Goal: Information Seeking & Learning: Learn about a topic

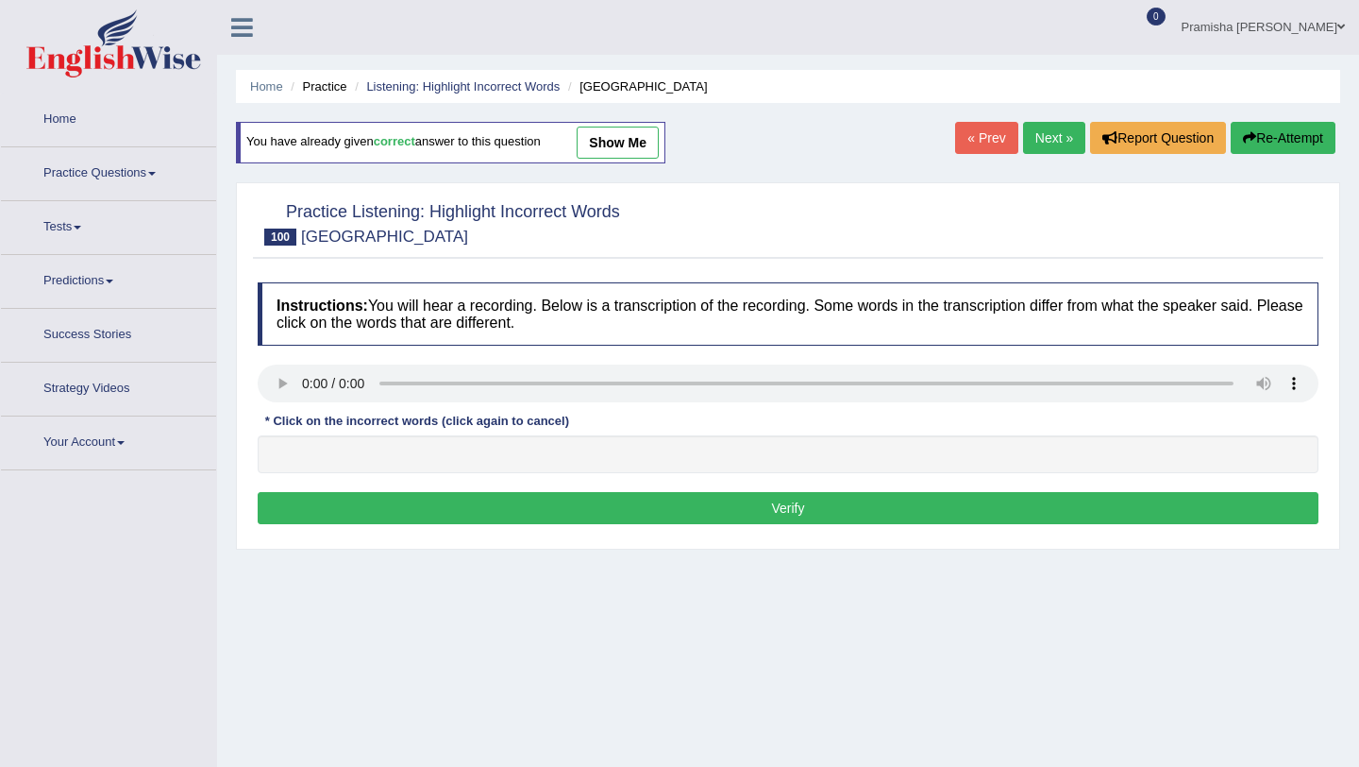
click at [55, 155] on link "Practice Questions" at bounding box center [108, 170] width 215 height 47
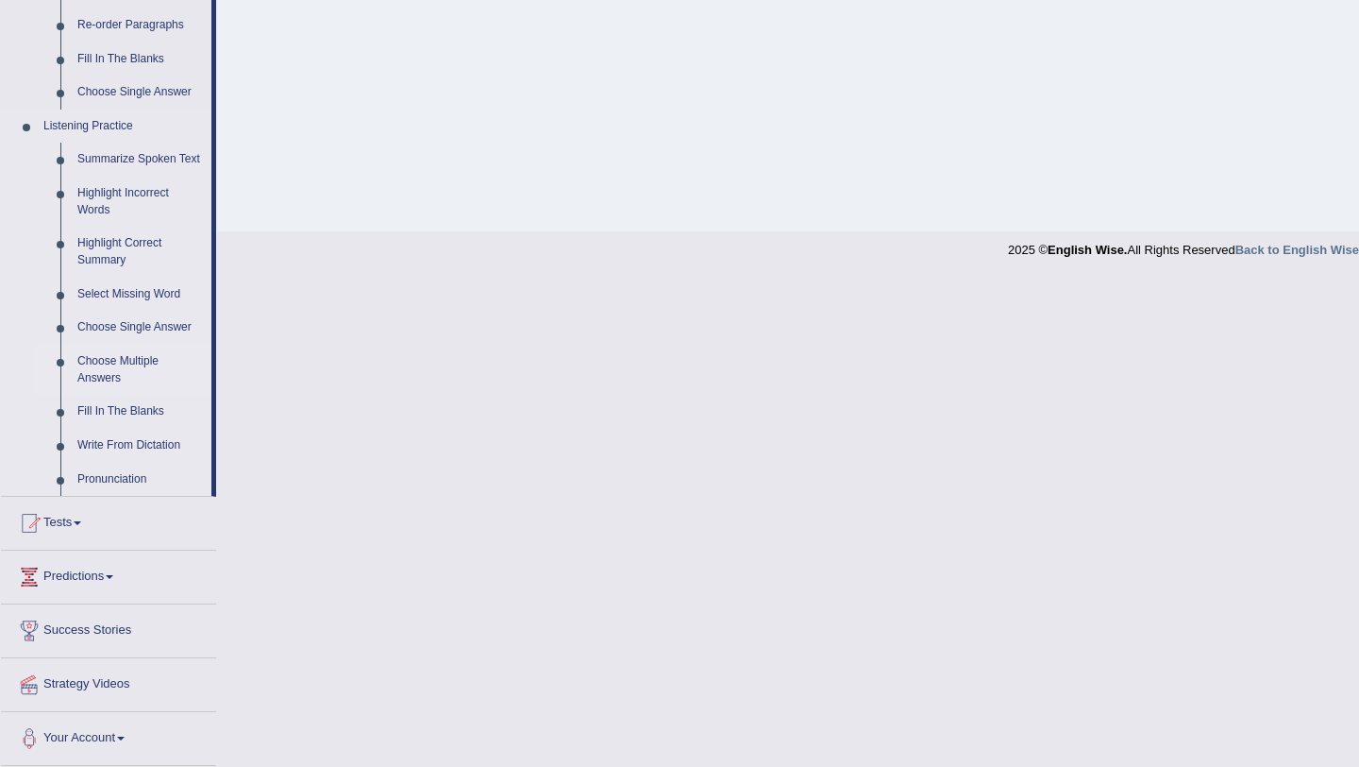
scroll to position [722, 0]
click at [117, 453] on link "Write From Dictation" at bounding box center [140, 446] width 143 height 34
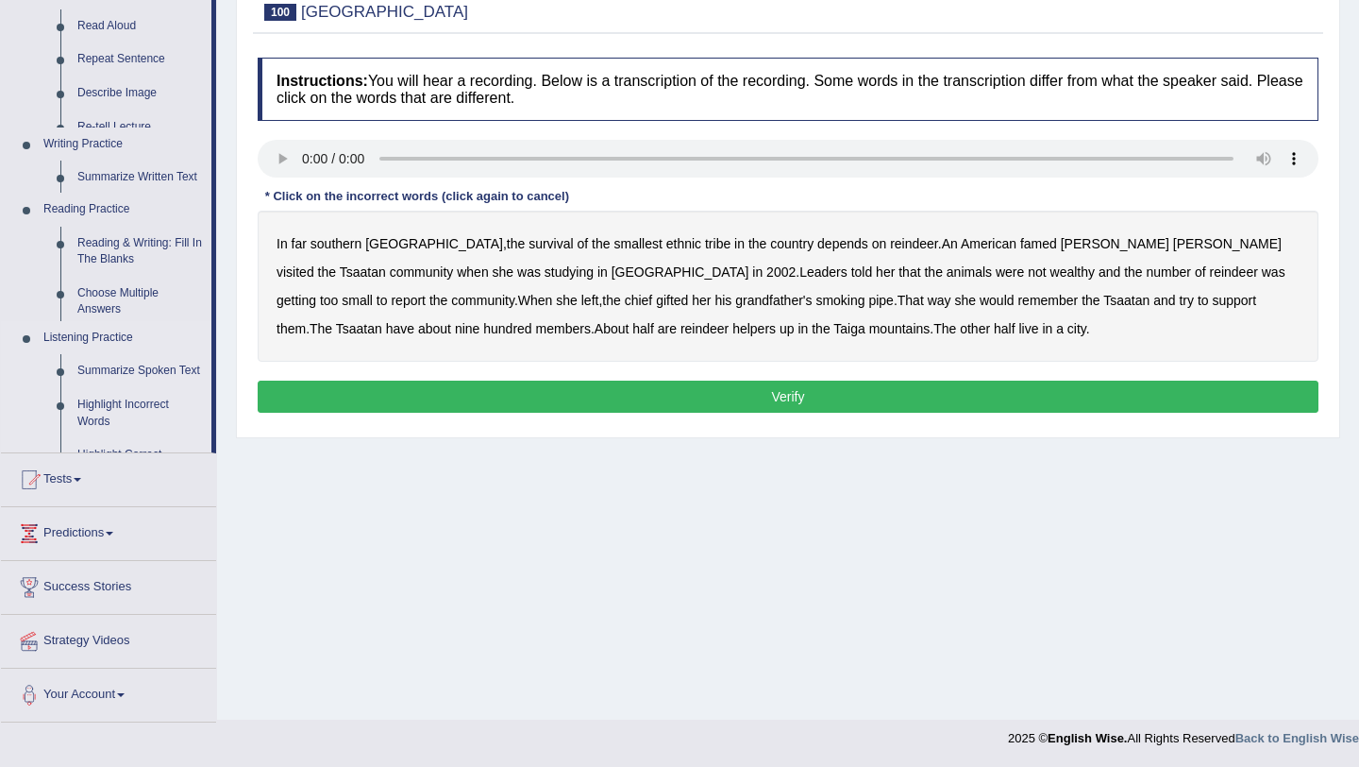
scroll to position [225, 0]
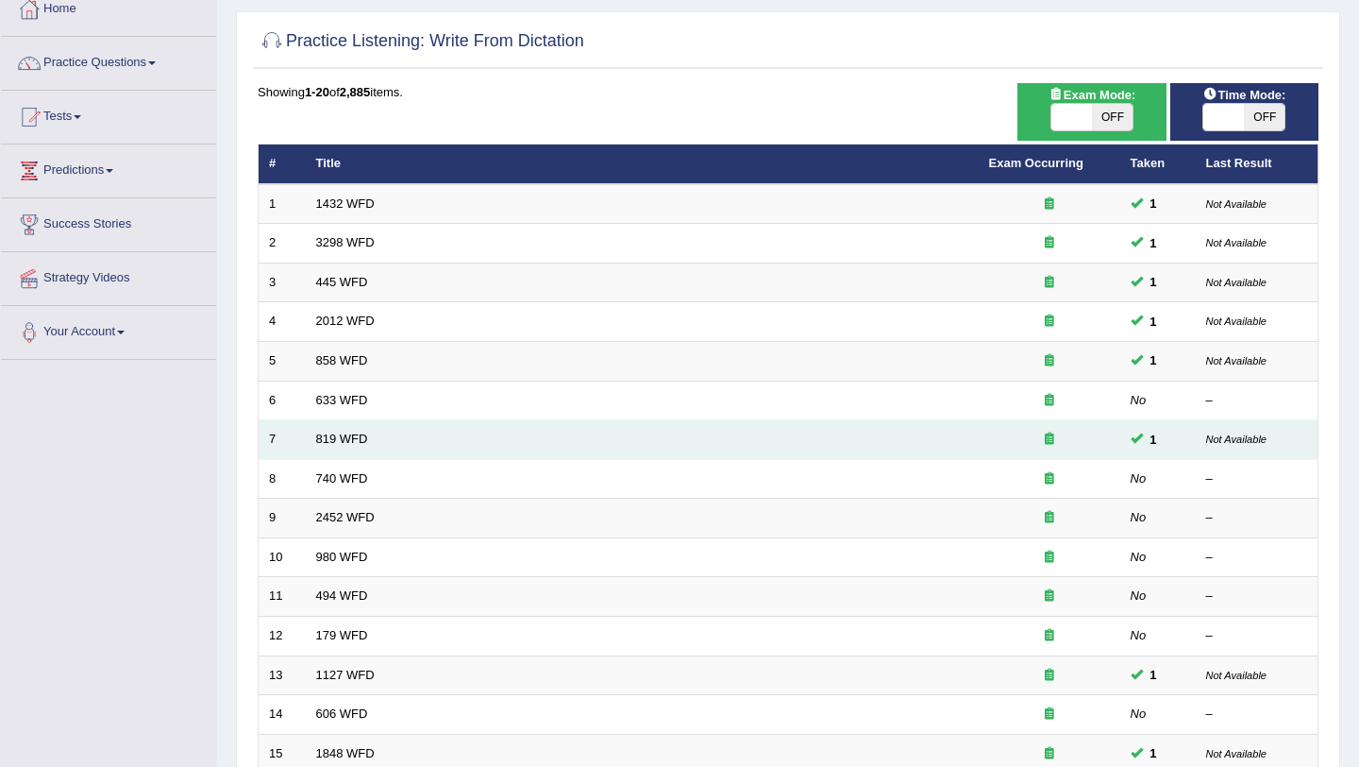
scroll to position [117, 0]
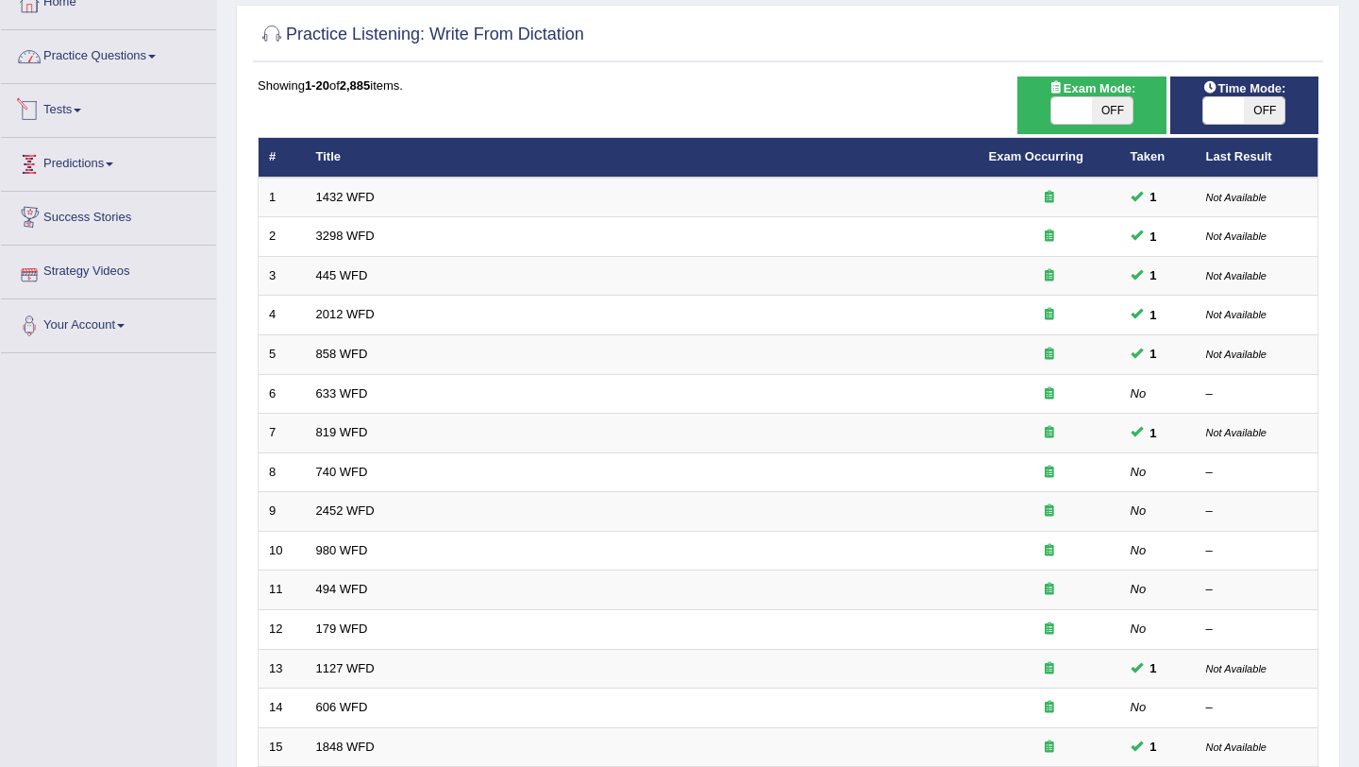
click at [94, 59] on link "Practice Questions" at bounding box center [108, 53] width 215 height 47
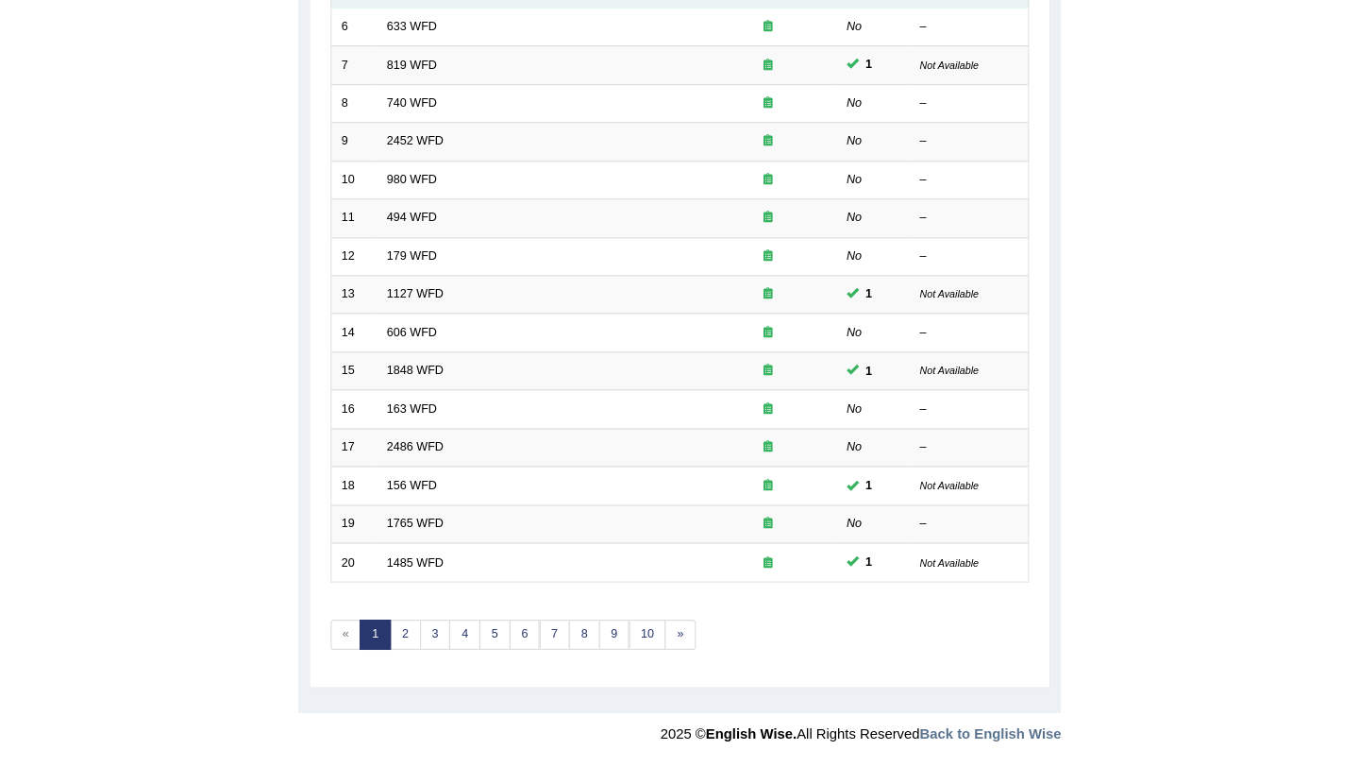
scroll to position [357, 0]
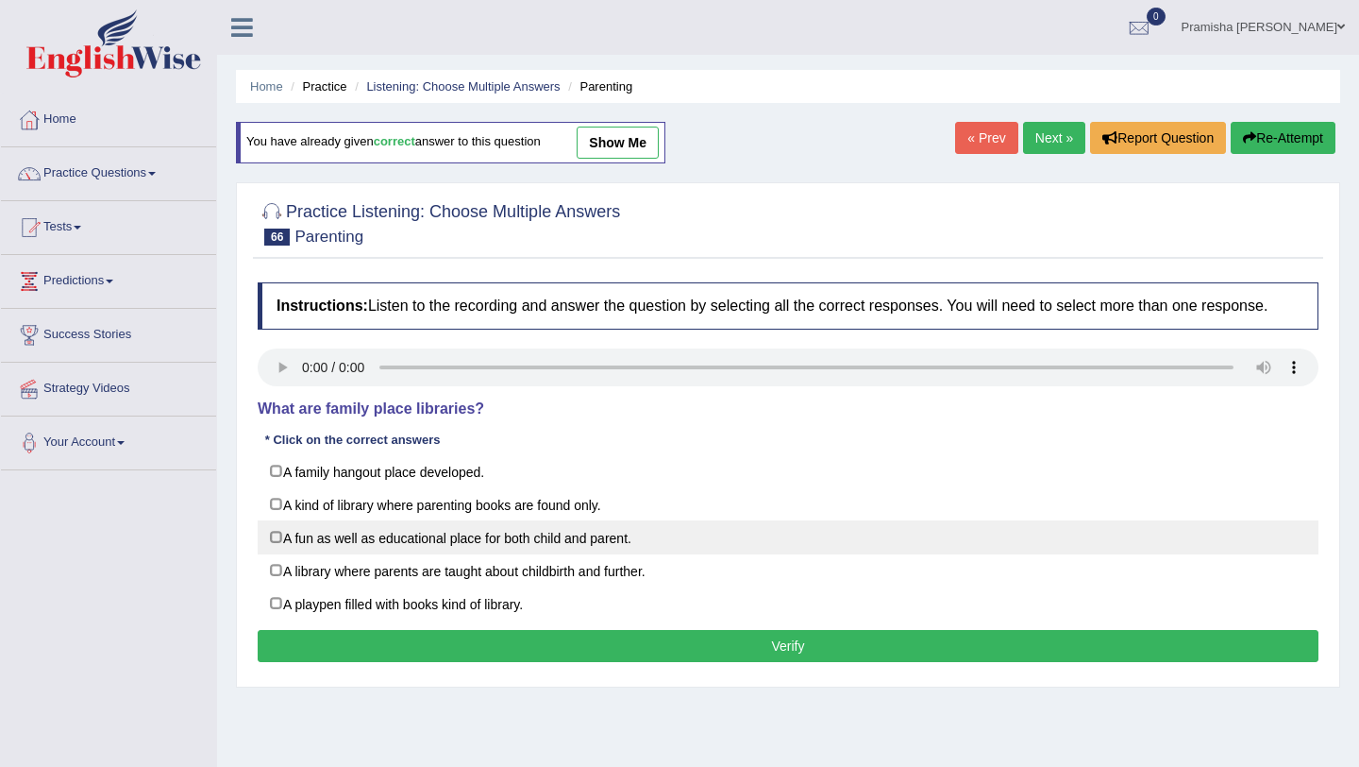
click at [531, 554] on label "A fun as well as educational place for both child and parent." at bounding box center [788, 537] width 1061 height 34
checkbox input "true"
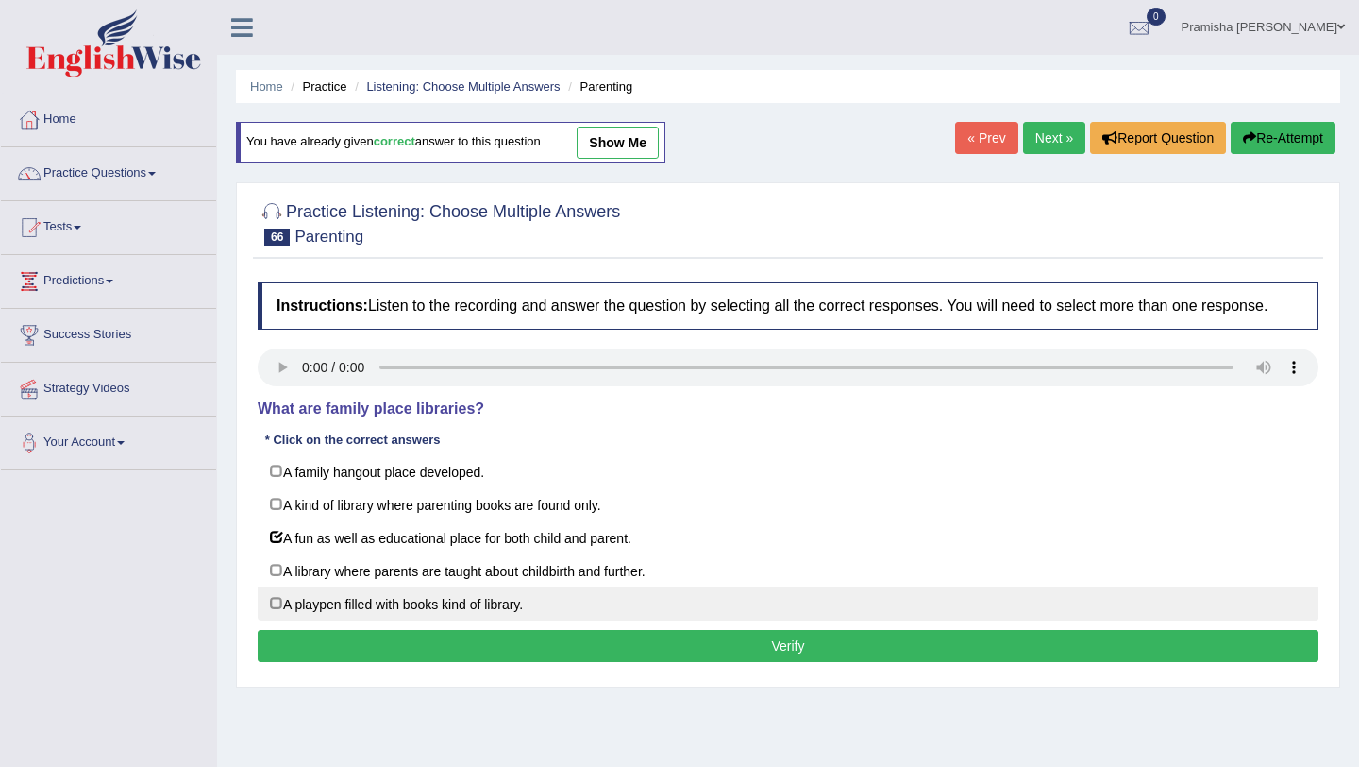
click at [528, 620] on label "A playpen filled with books kind of library." at bounding box center [788, 603] width 1061 height 34
checkbox input "true"
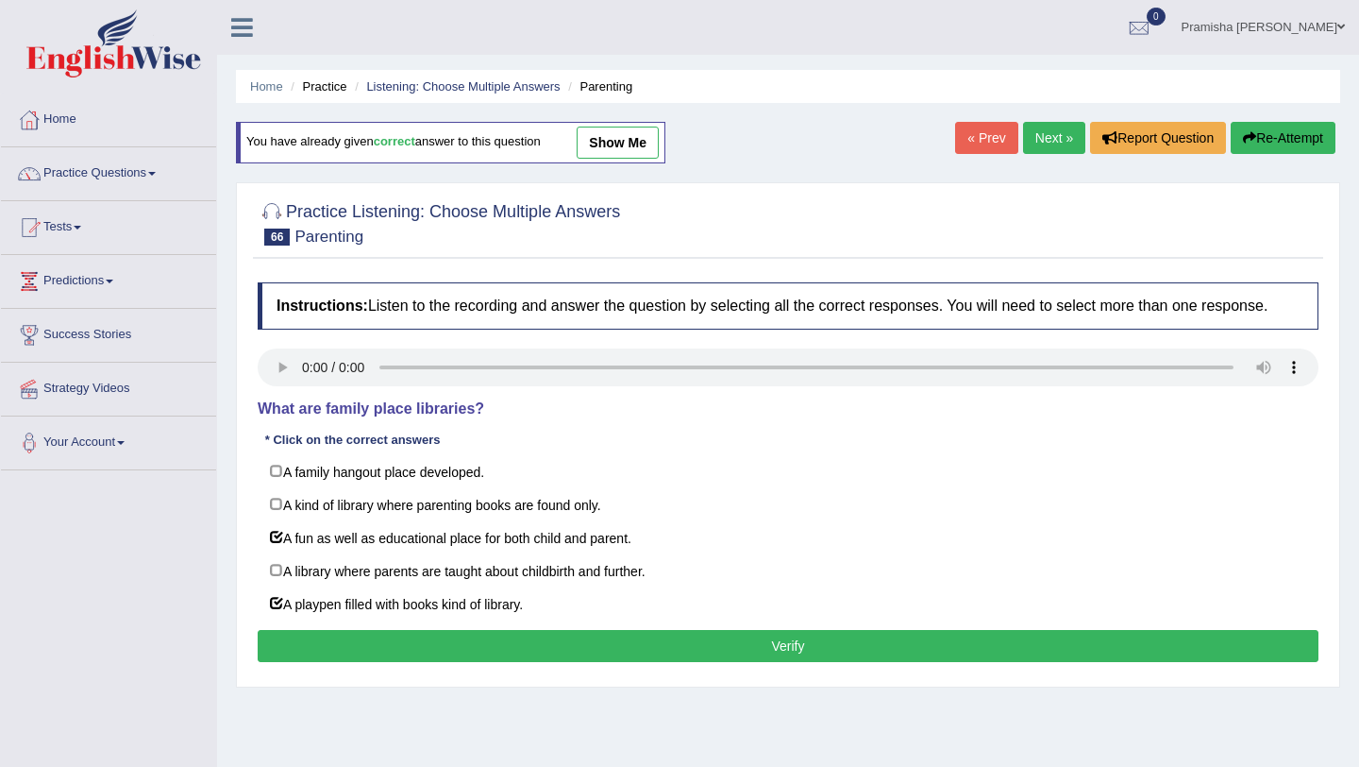
click at [806, 662] on button "Verify" at bounding box center [788, 646] width 1061 height 32
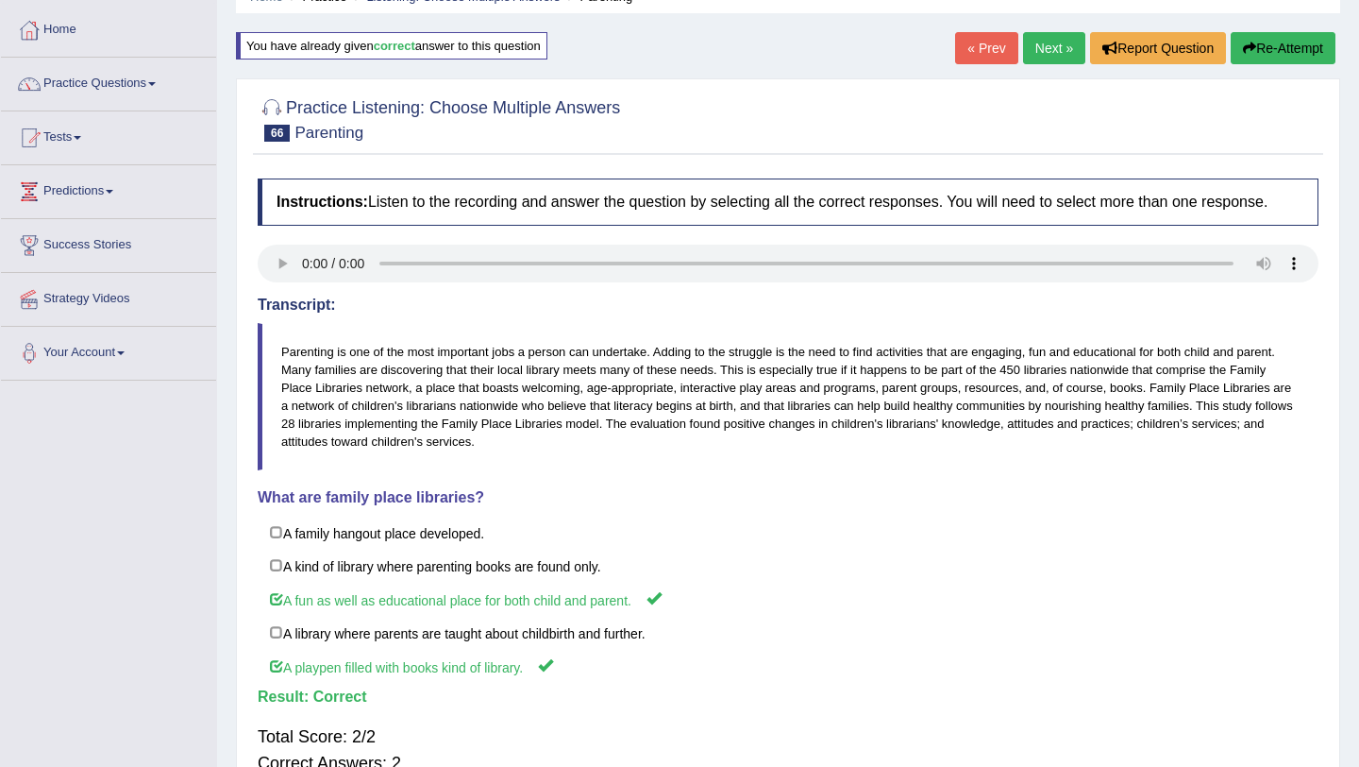
scroll to position [91, 0]
click at [1033, 51] on link "Next »" at bounding box center [1054, 47] width 62 height 32
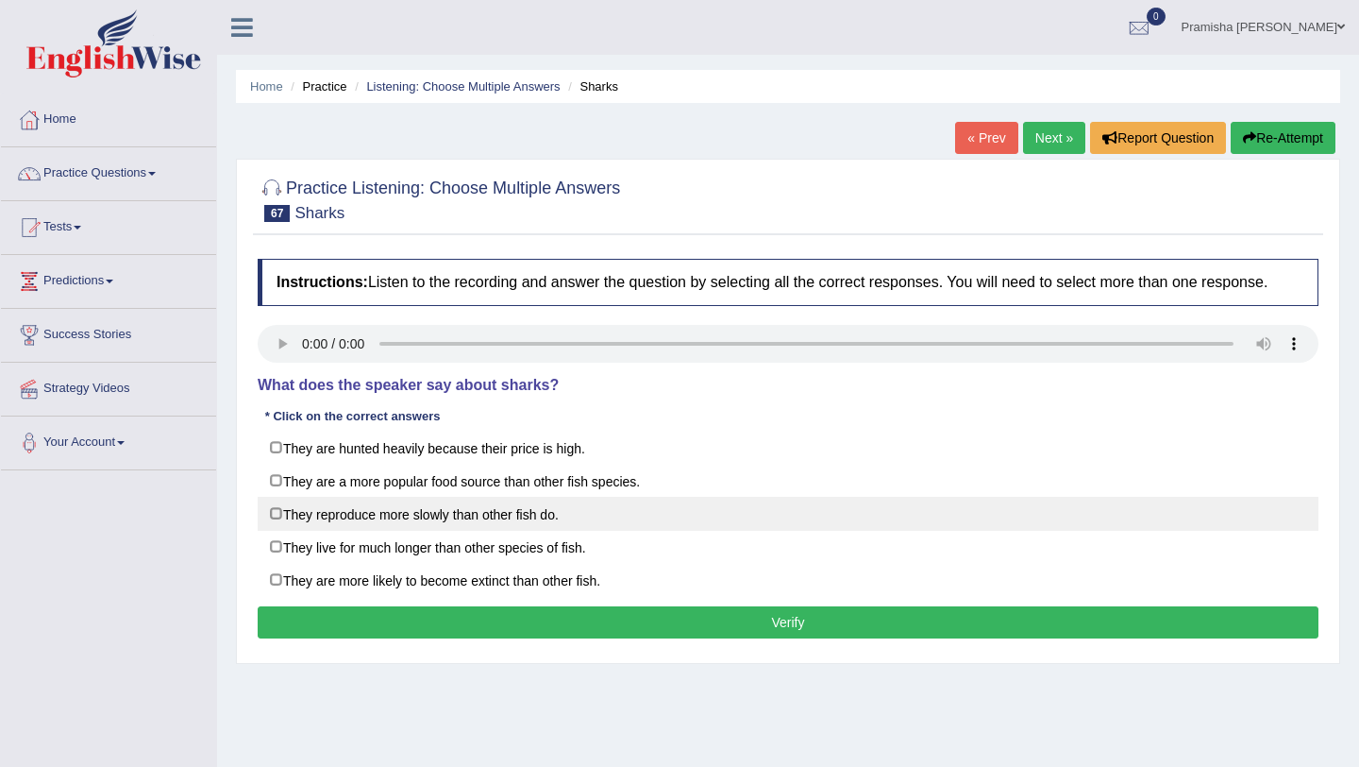
click at [539, 531] on label "They reproduce more slowly than other fish do." at bounding box center [788, 514] width 1061 height 34
checkbox input "true"
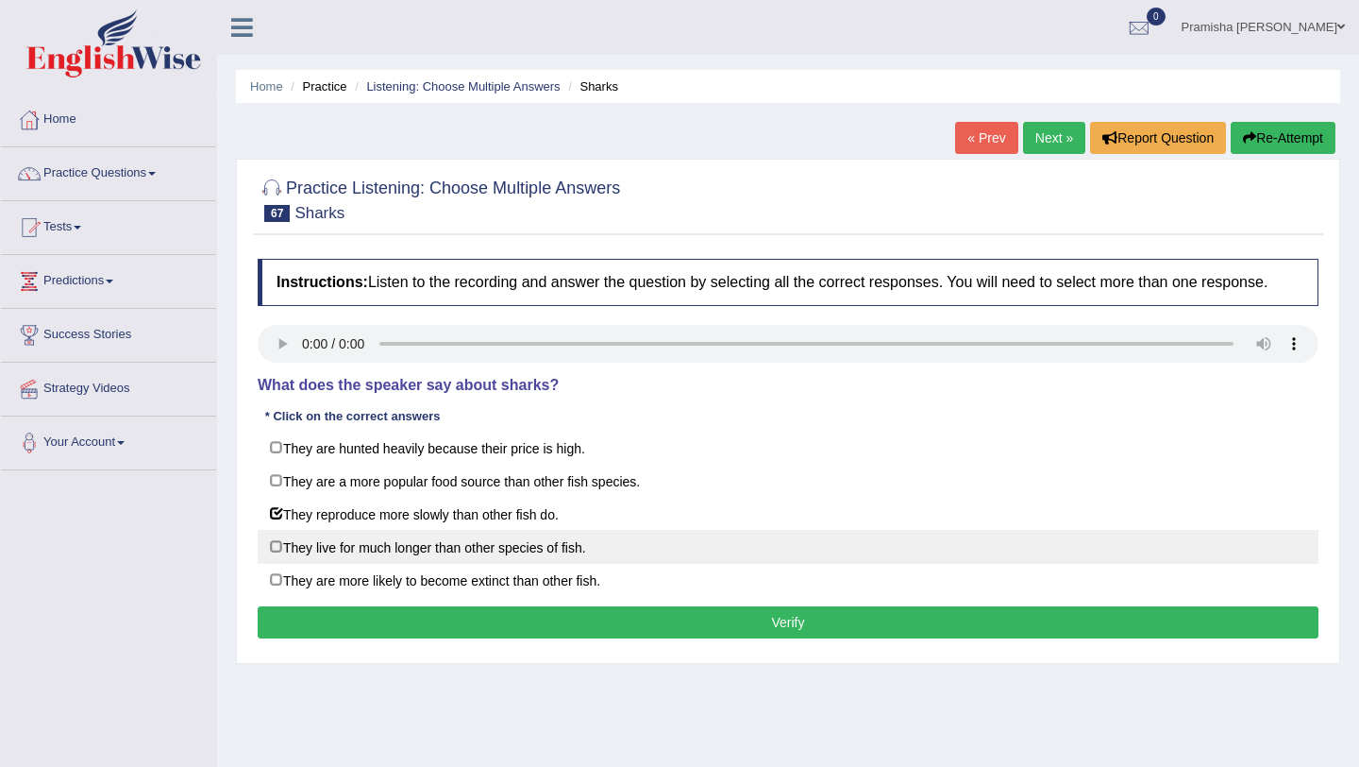
click at [537, 564] on label "They live for much longer than other species of fish." at bounding box center [788, 547] width 1061 height 34
checkbox input "true"
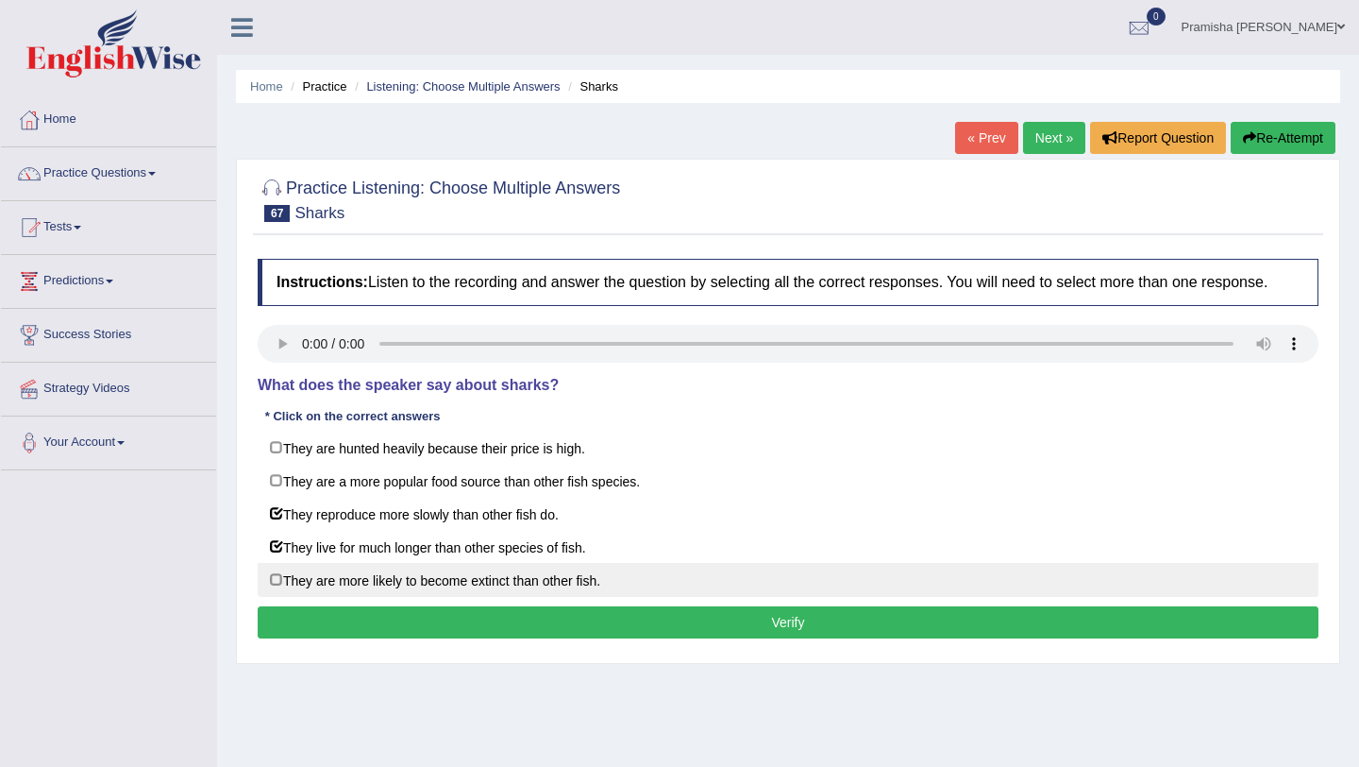
click at [531, 595] on label "They are more likely to become extinct than other fish." at bounding box center [788, 580] width 1061 height 34
checkbox input "true"
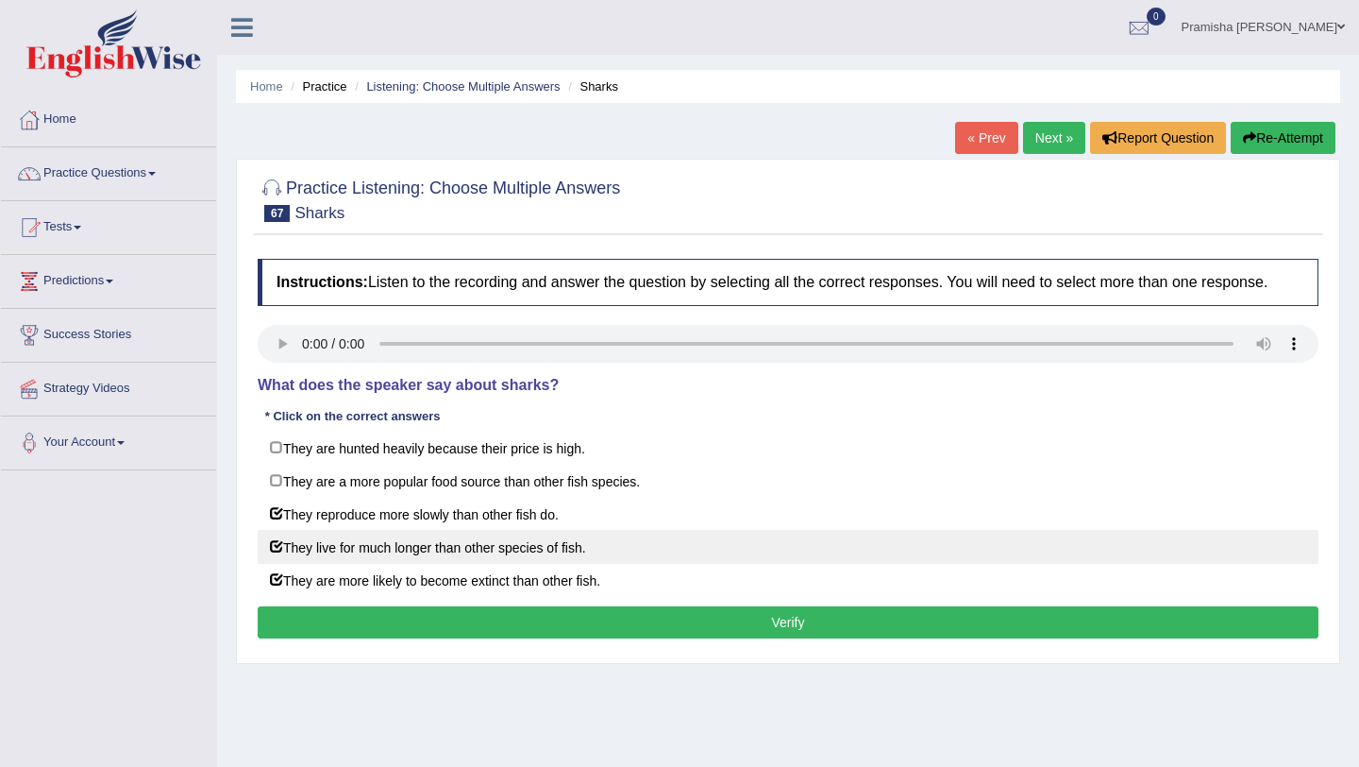
click at [317, 558] on label "They live for much longer than other species of fish." at bounding box center [788, 547] width 1061 height 34
checkbox input "false"
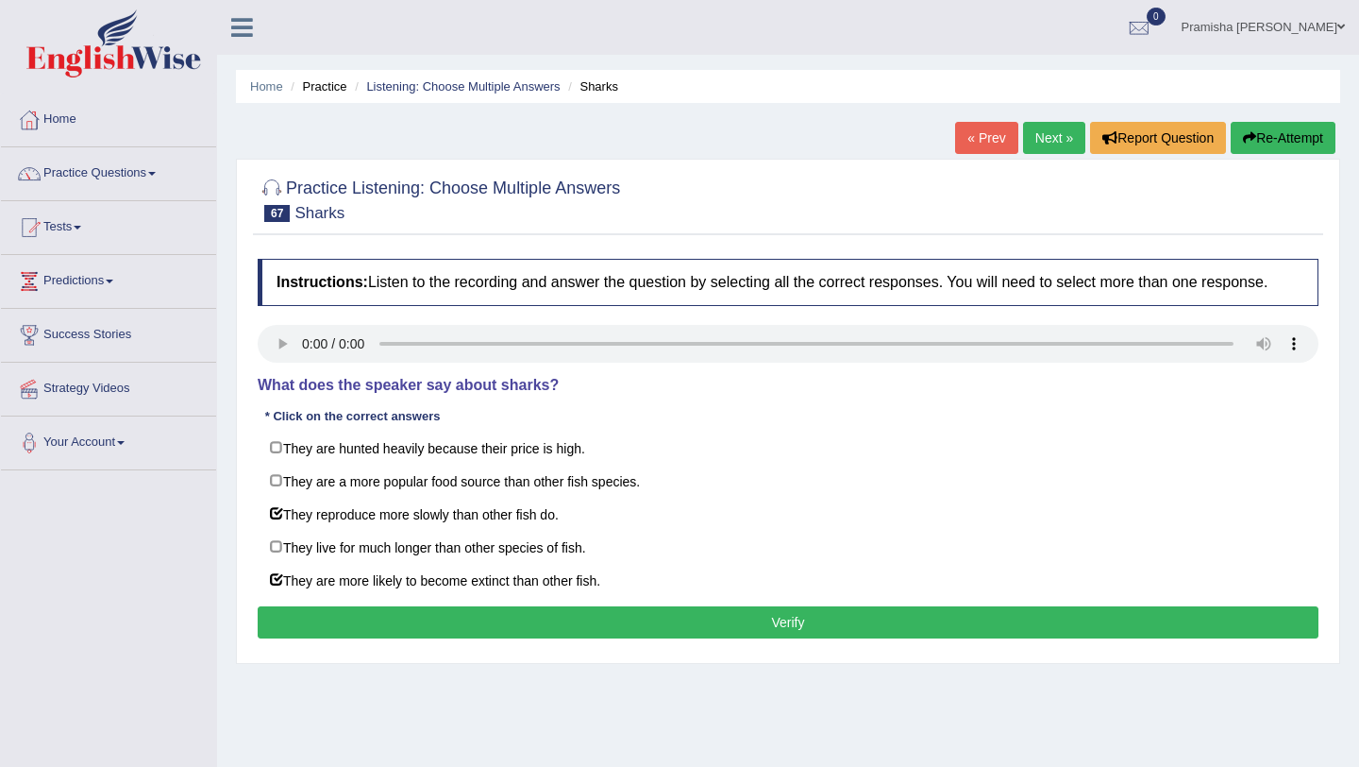
click at [622, 626] on button "Verify" at bounding box center [788, 622] width 1061 height 32
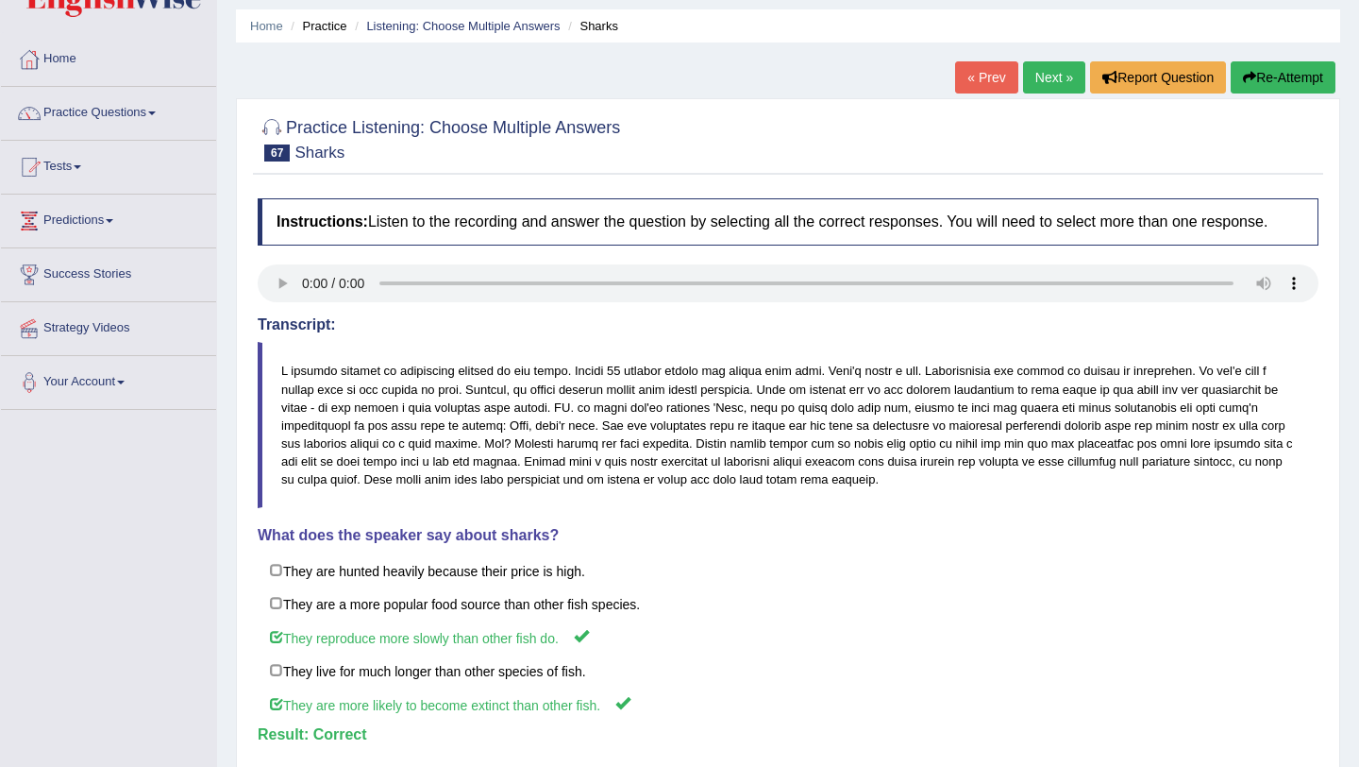
scroll to position [28, 0]
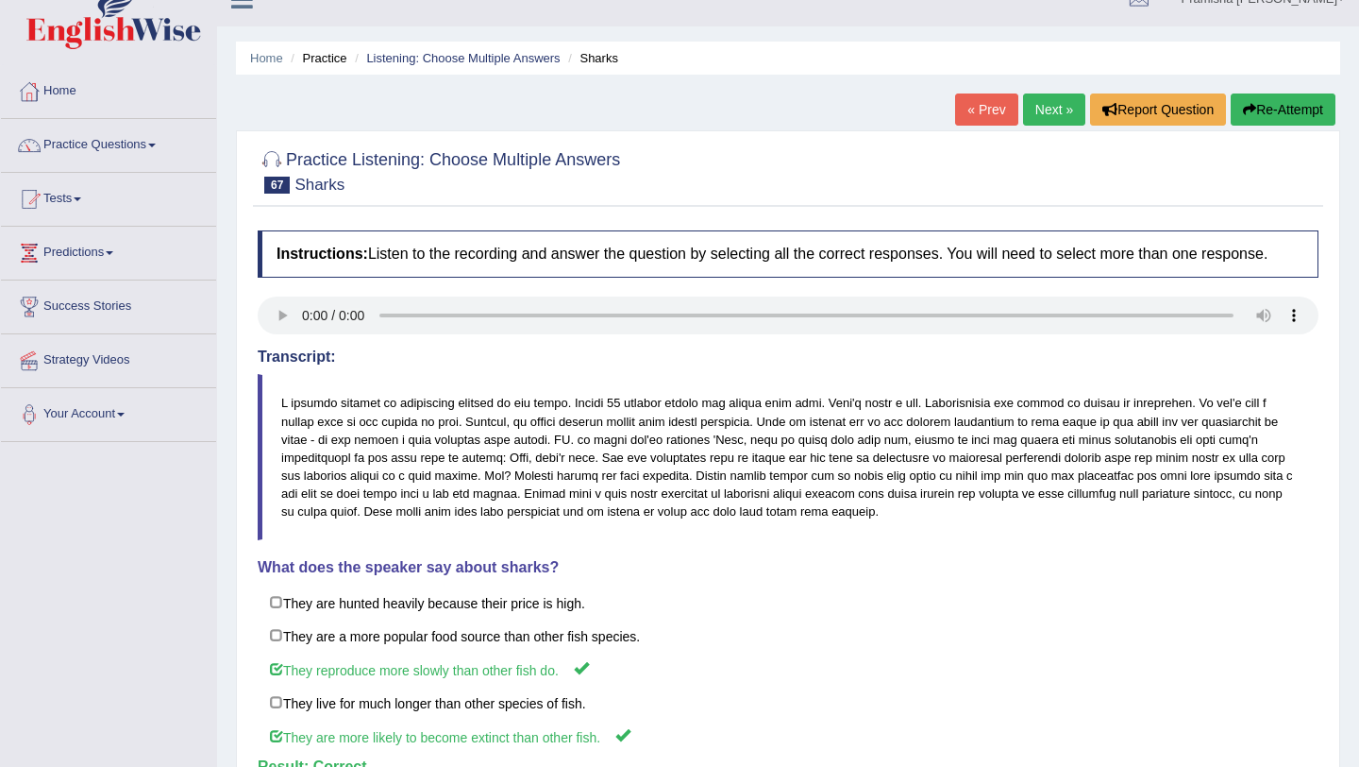
click at [1043, 109] on link "Next »" at bounding box center [1054, 109] width 62 height 32
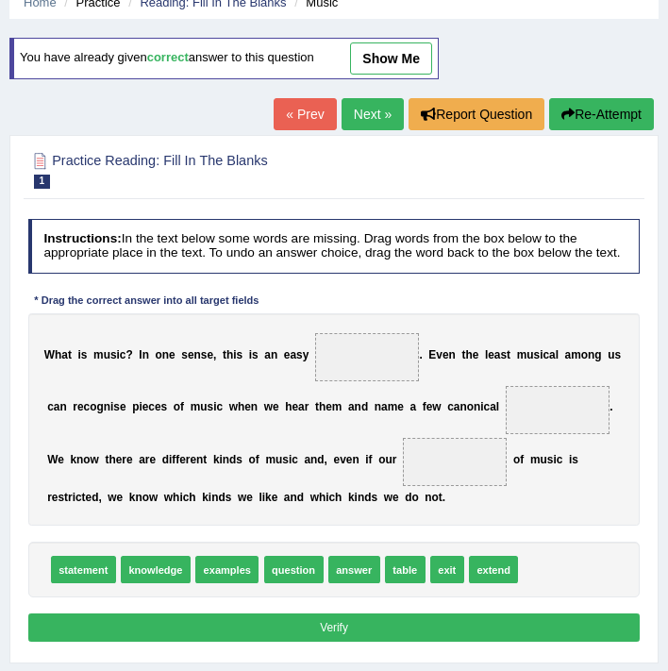
scroll to position [87, 0]
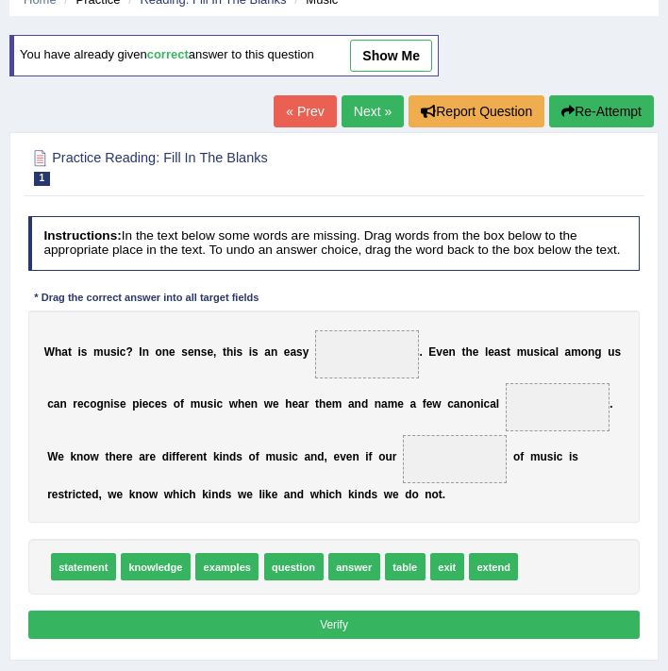
click at [371, 112] on link "Next »" at bounding box center [373, 111] width 62 height 32
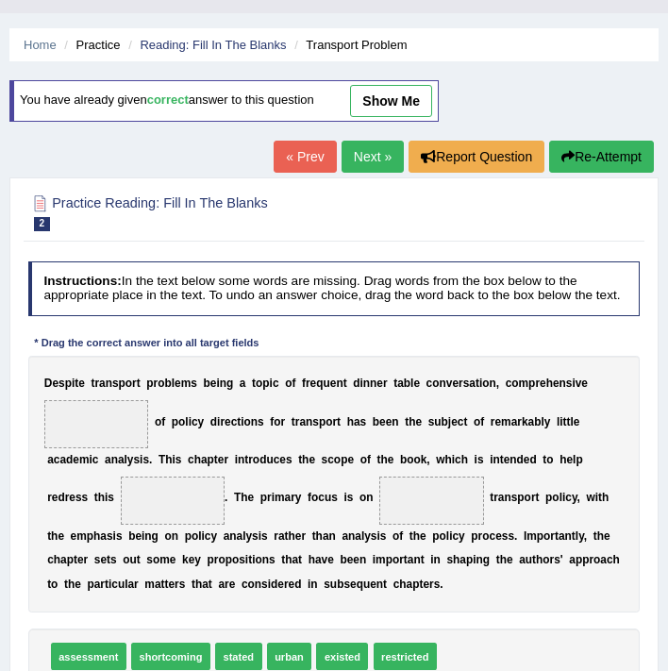
scroll to position [45, 0]
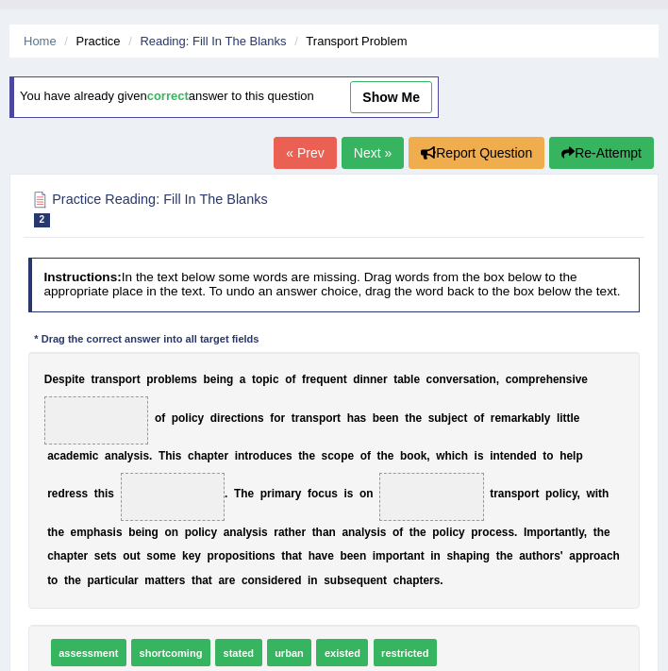
click at [365, 150] on link "Next »" at bounding box center [373, 153] width 62 height 32
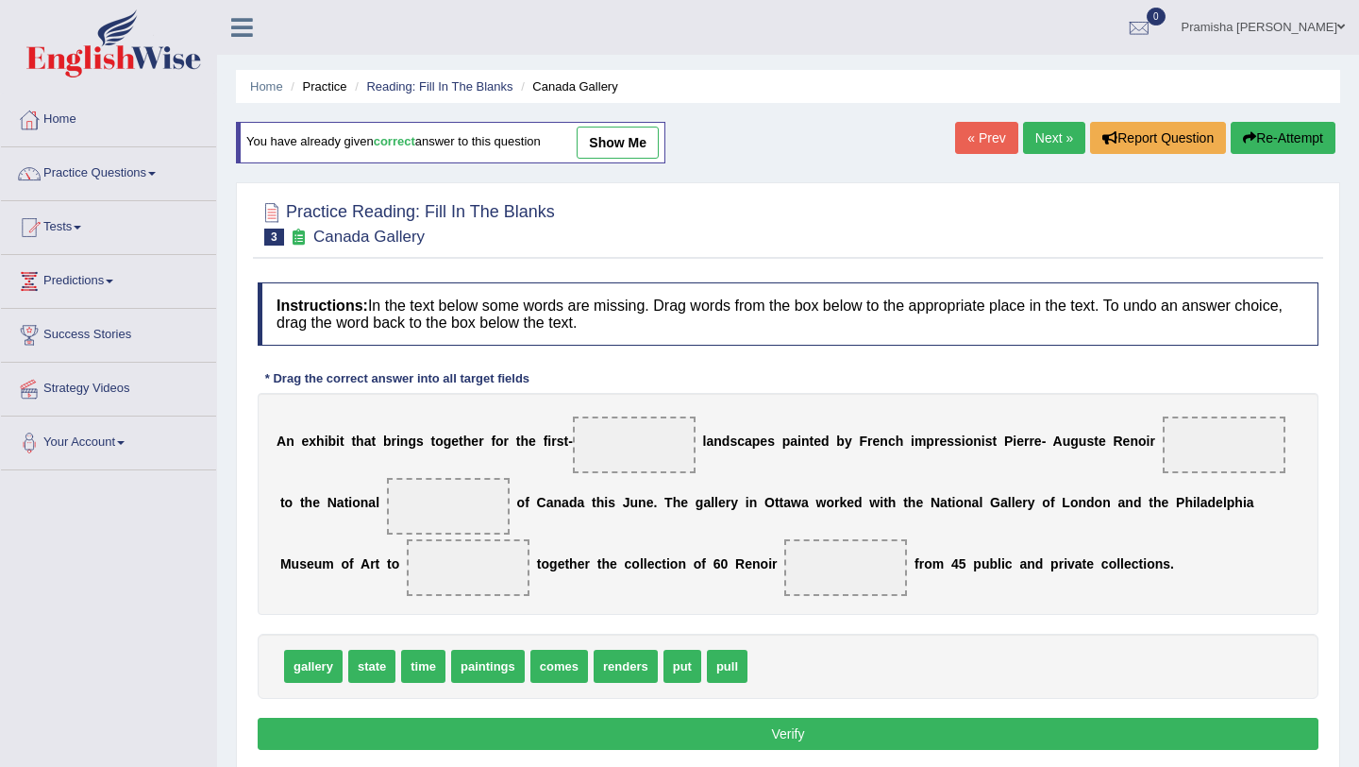
click at [667, 130] on link "Next »" at bounding box center [1054, 138] width 62 height 32
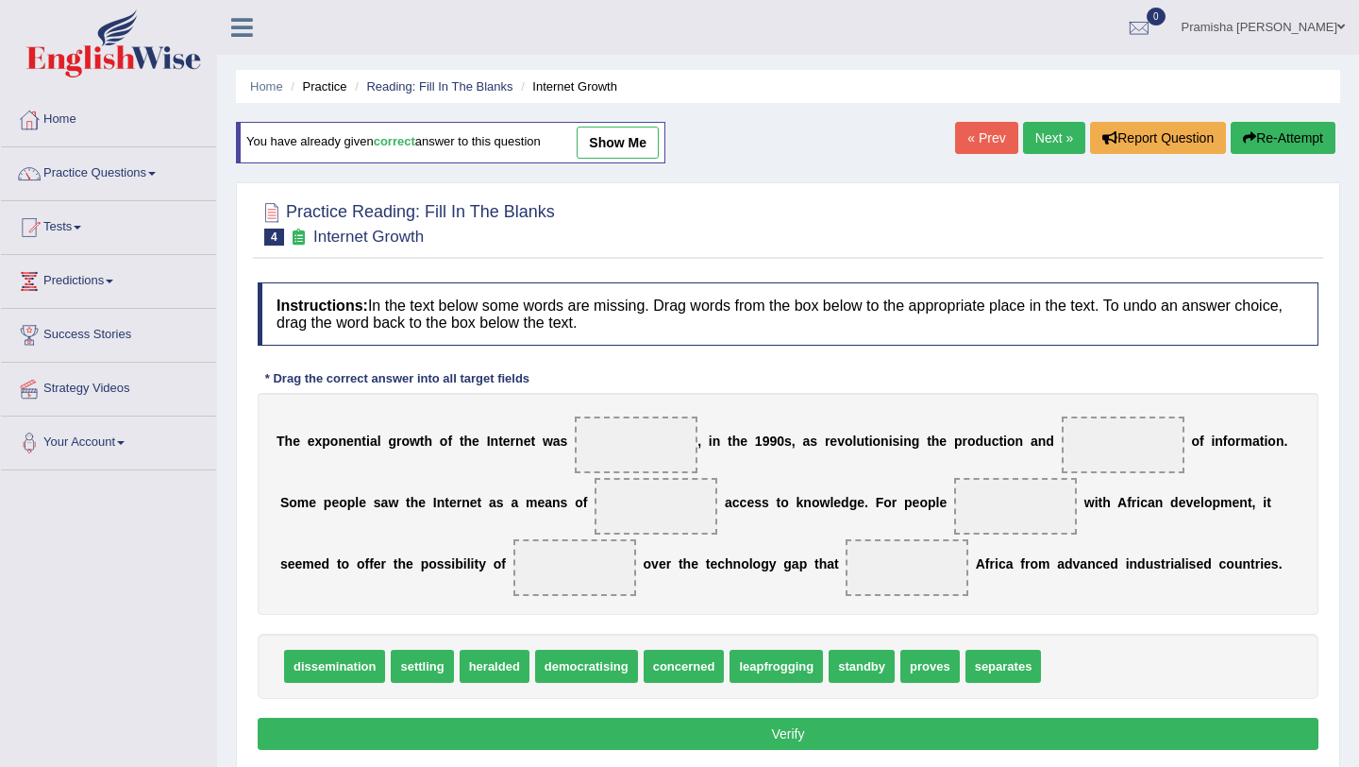
click at [968, 136] on link "« Prev" at bounding box center [986, 138] width 62 height 32
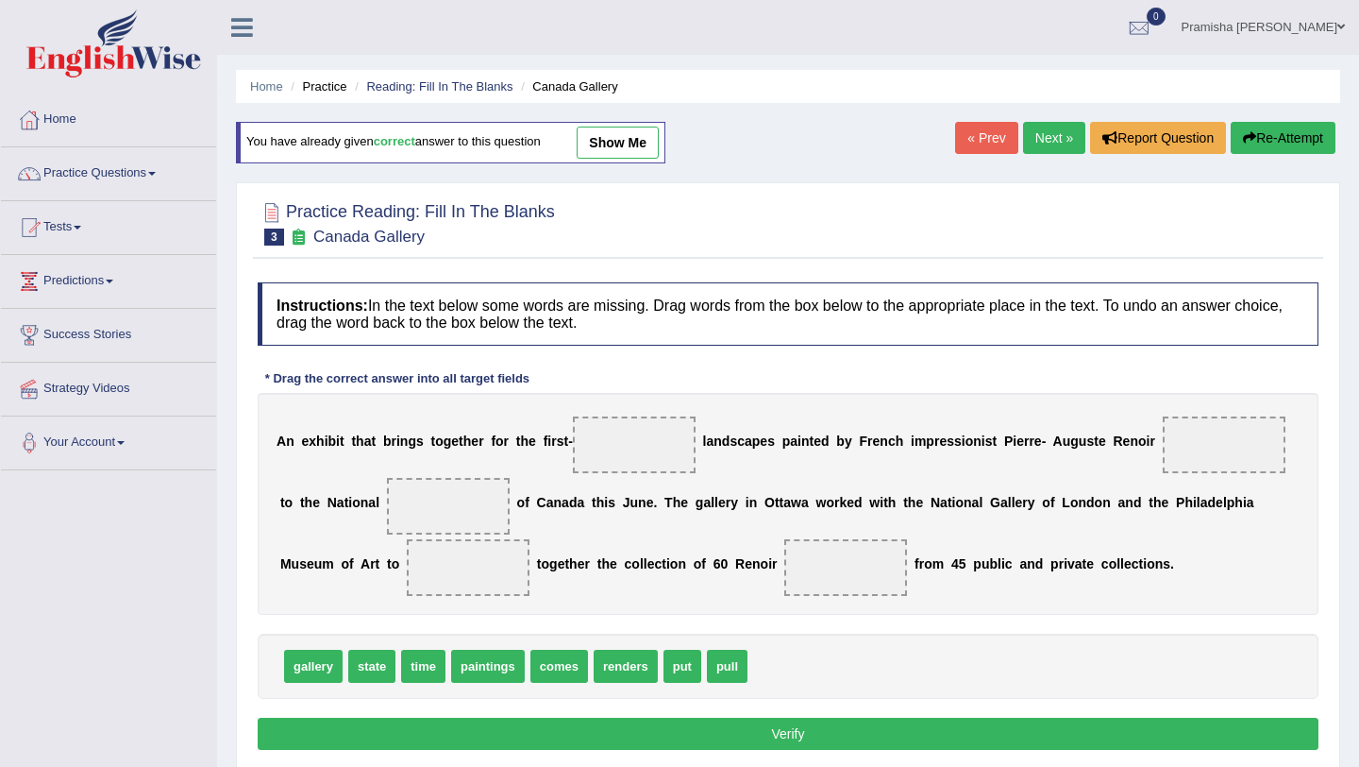
click at [968, 136] on link "« Prev" at bounding box center [986, 138] width 62 height 32
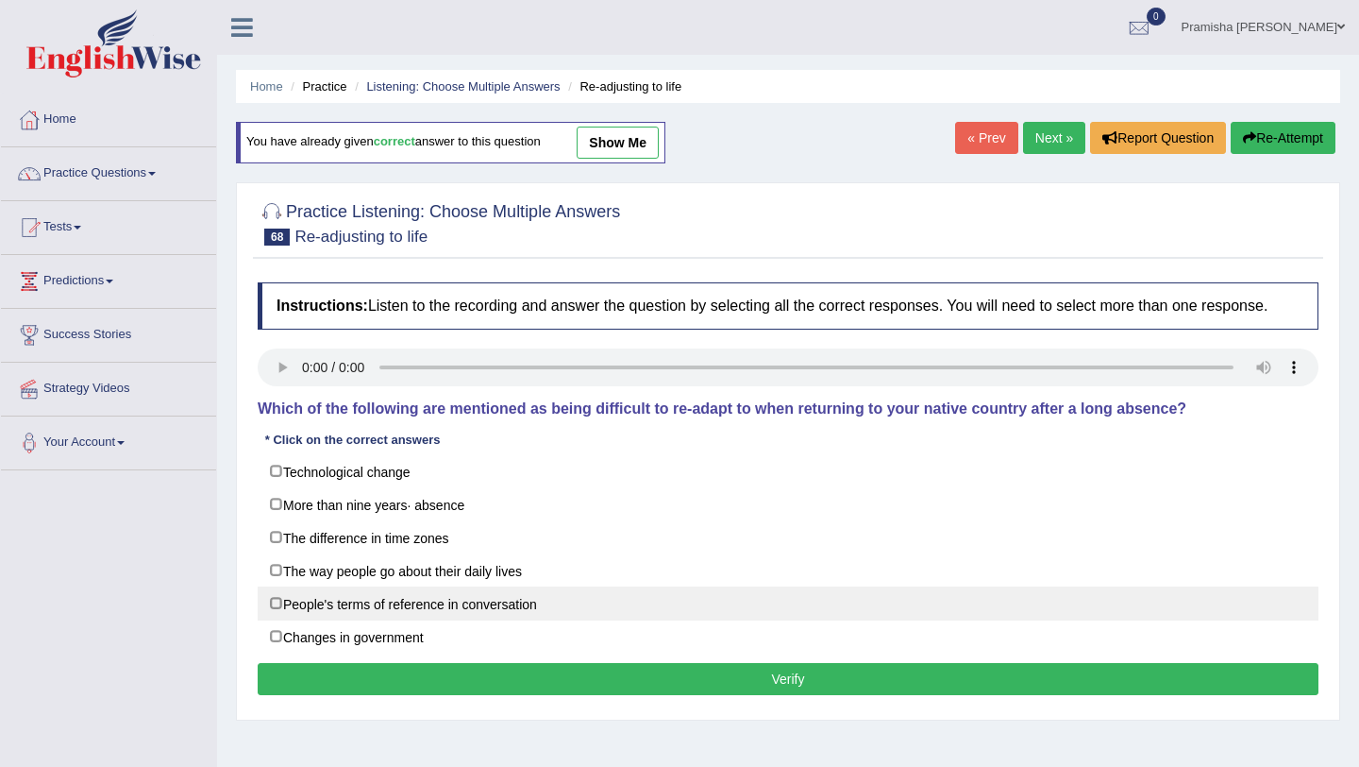
click at [491, 620] on label "People's terms of reference in conversation" at bounding box center [788, 603] width 1061 height 34
checkbox input "true"
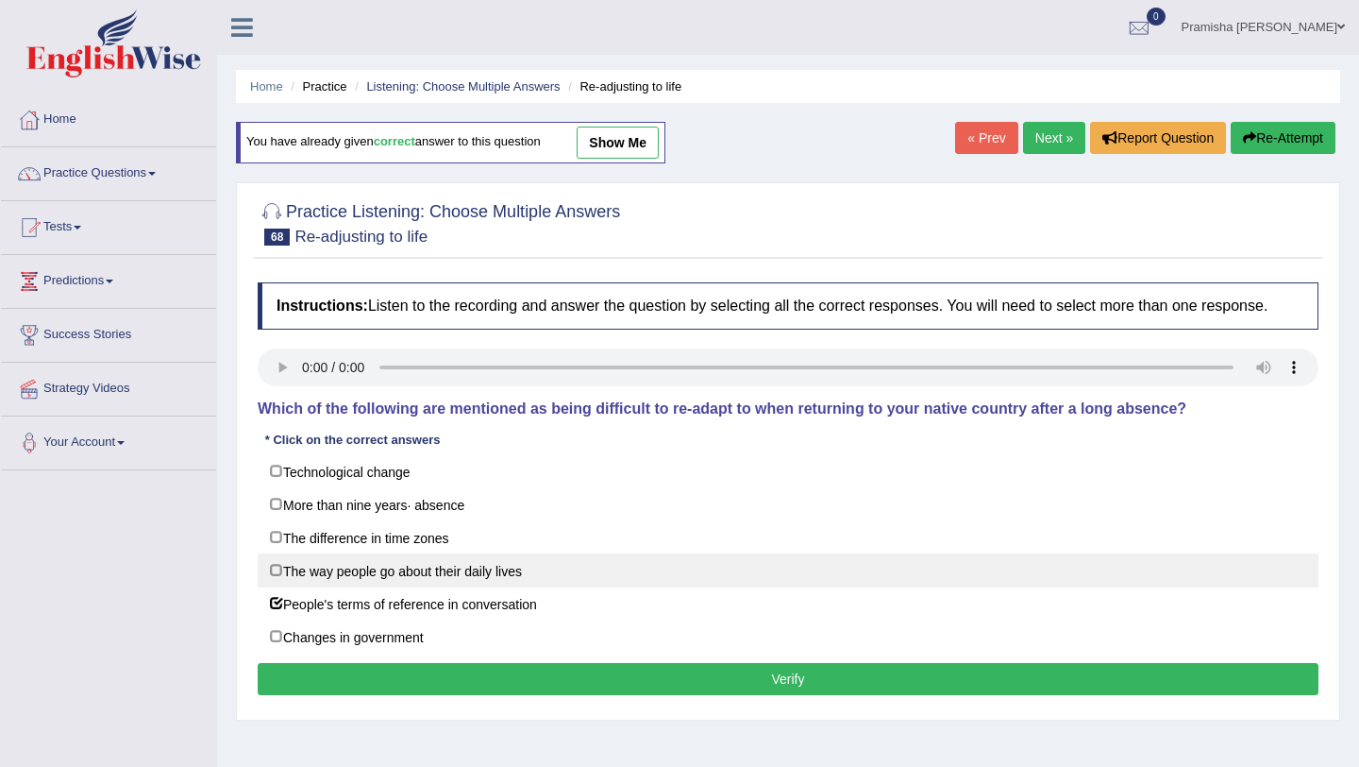
click at [537, 587] on label "The way people go about their daily lives" at bounding box center [788, 570] width 1061 height 34
checkbox input "true"
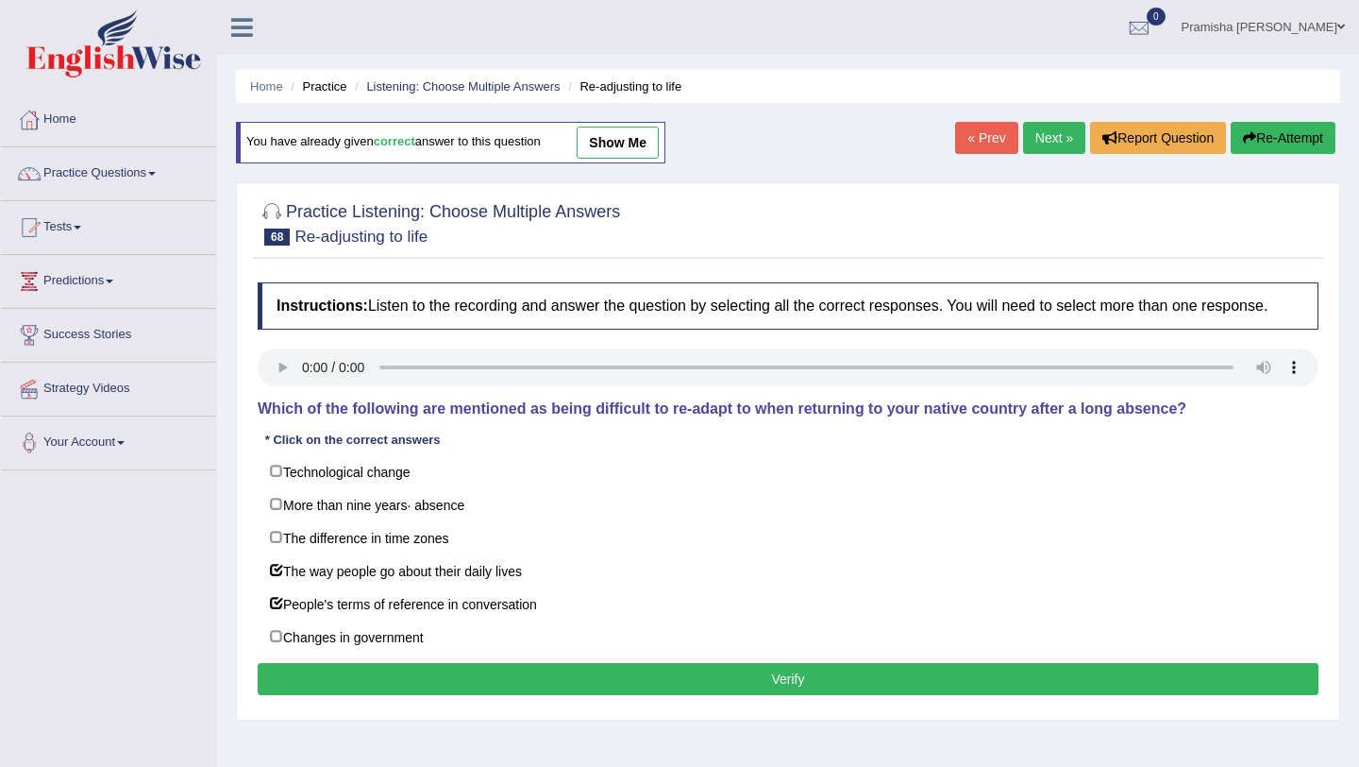
click at [801, 694] on button "Verify" at bounding box center [788, 679] width 1061 height 32
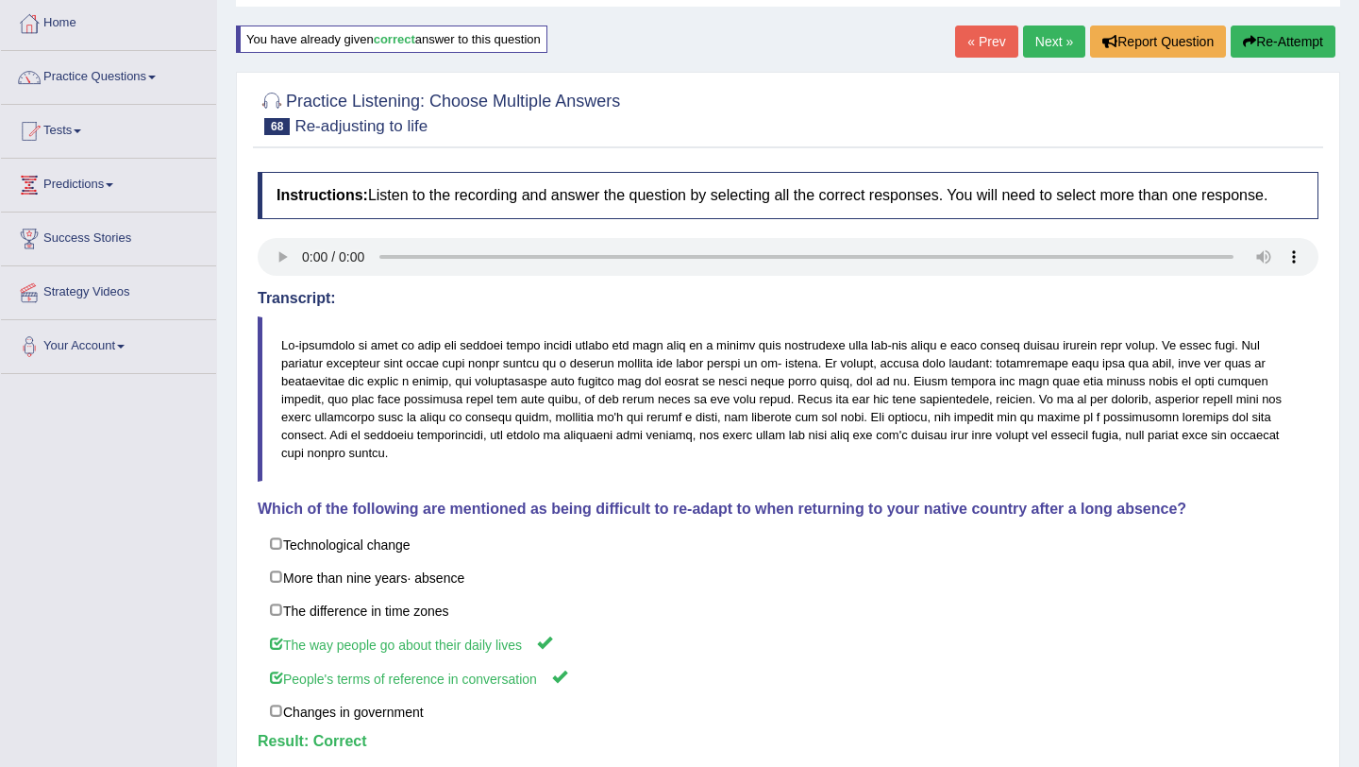
scroll to position [84, 0]
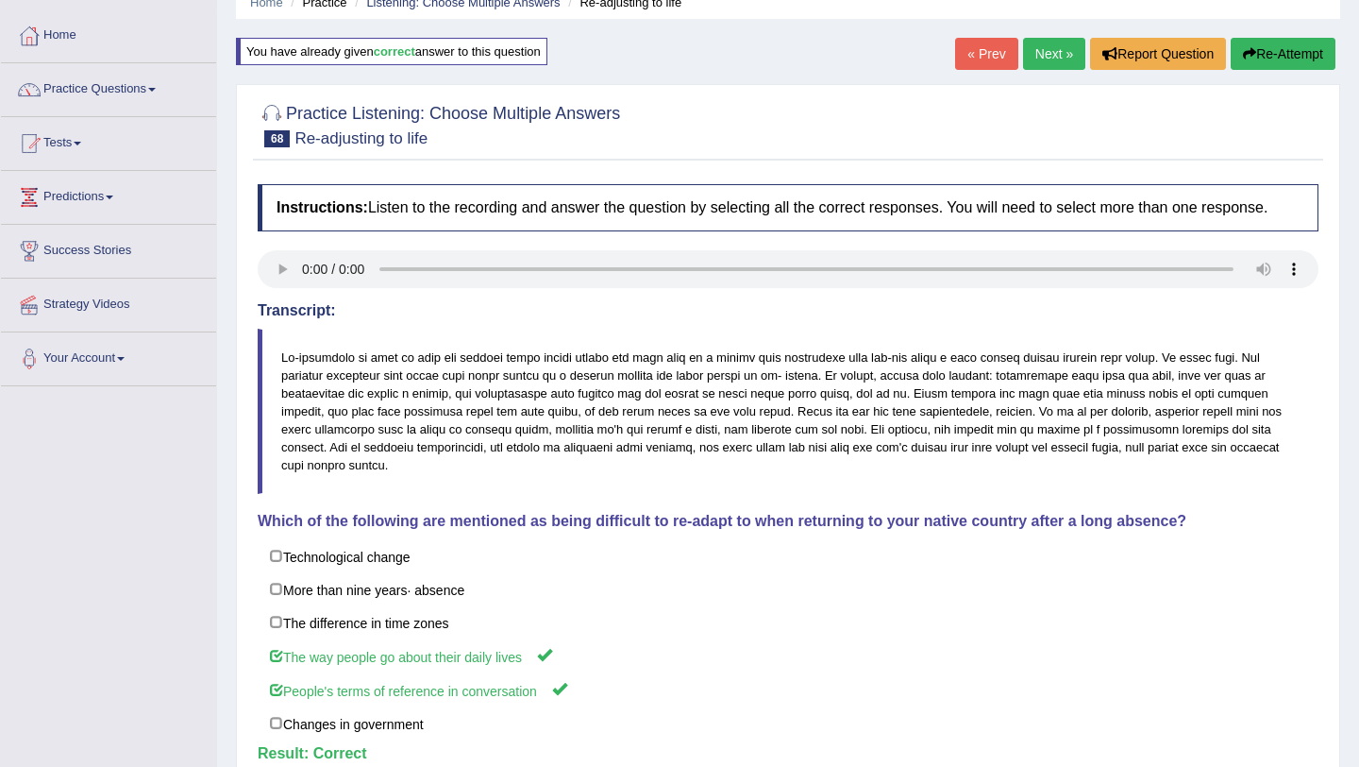
click at [1042, 47] on link "Next »" at bounding box center [1054, 54] width 62 height 32
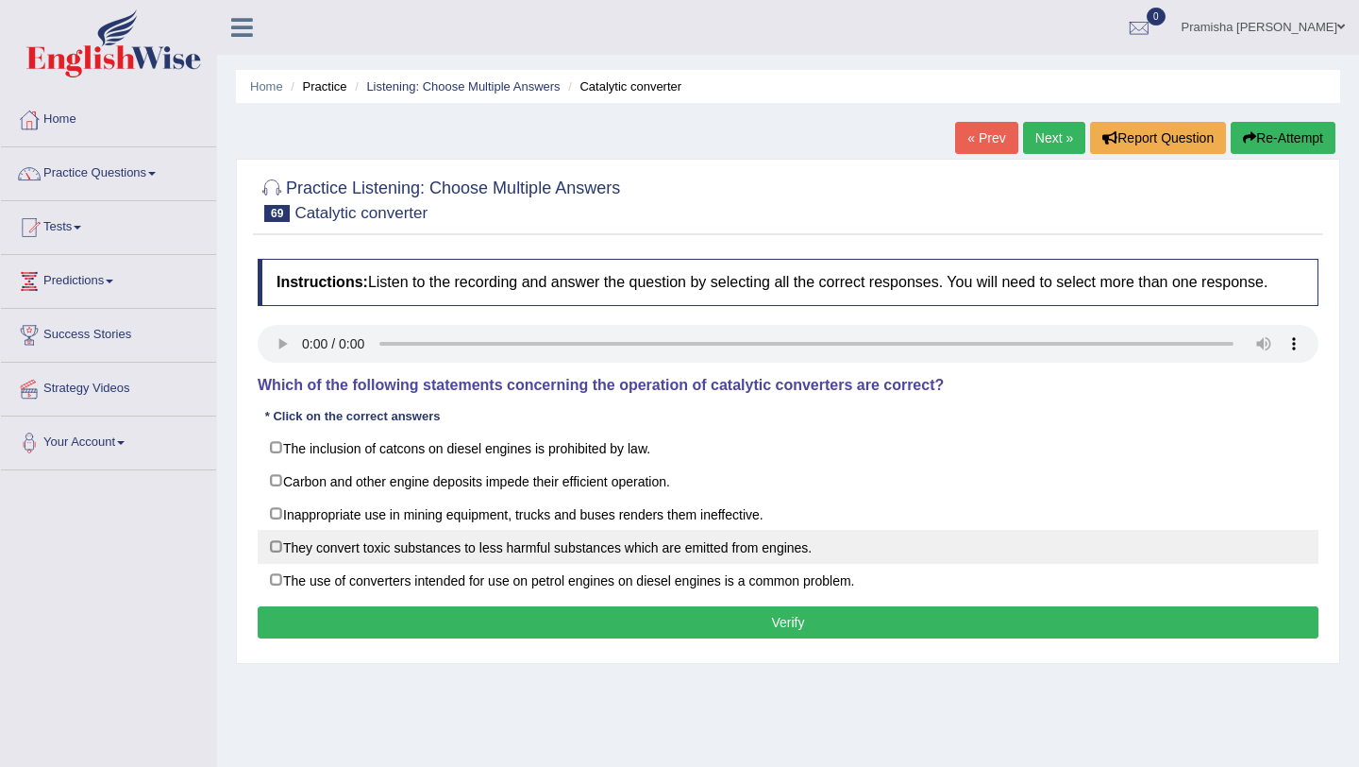
click at [549, 564] on label "They convert toxic substances to less harmful substances which are emitted from…" at bounding box center [788, 547] width 1061 height 34
checkbox input "true"
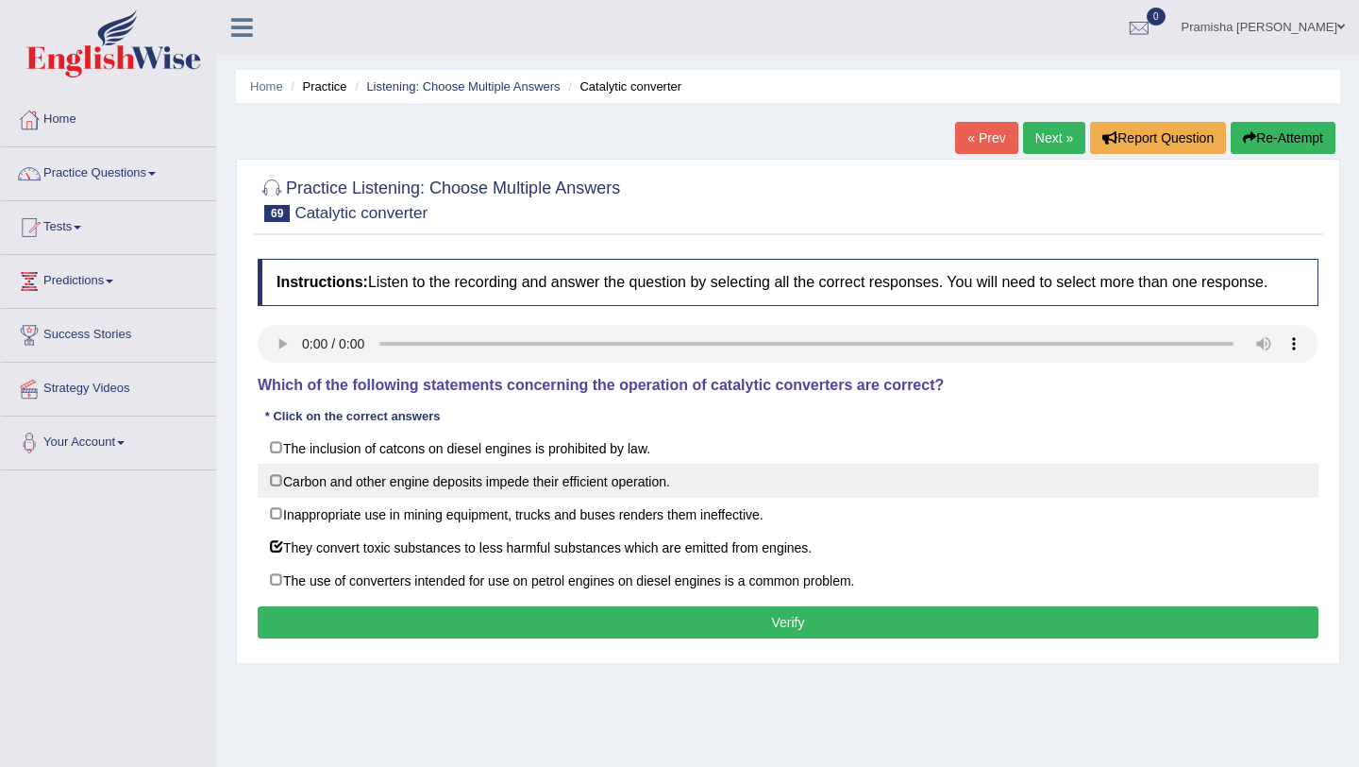
click at [601, 497] on label "Carbon and other engine deposits impede their efficient operation." at bounding box center [788, 481] width 1061 height 34
checkbox input "true"
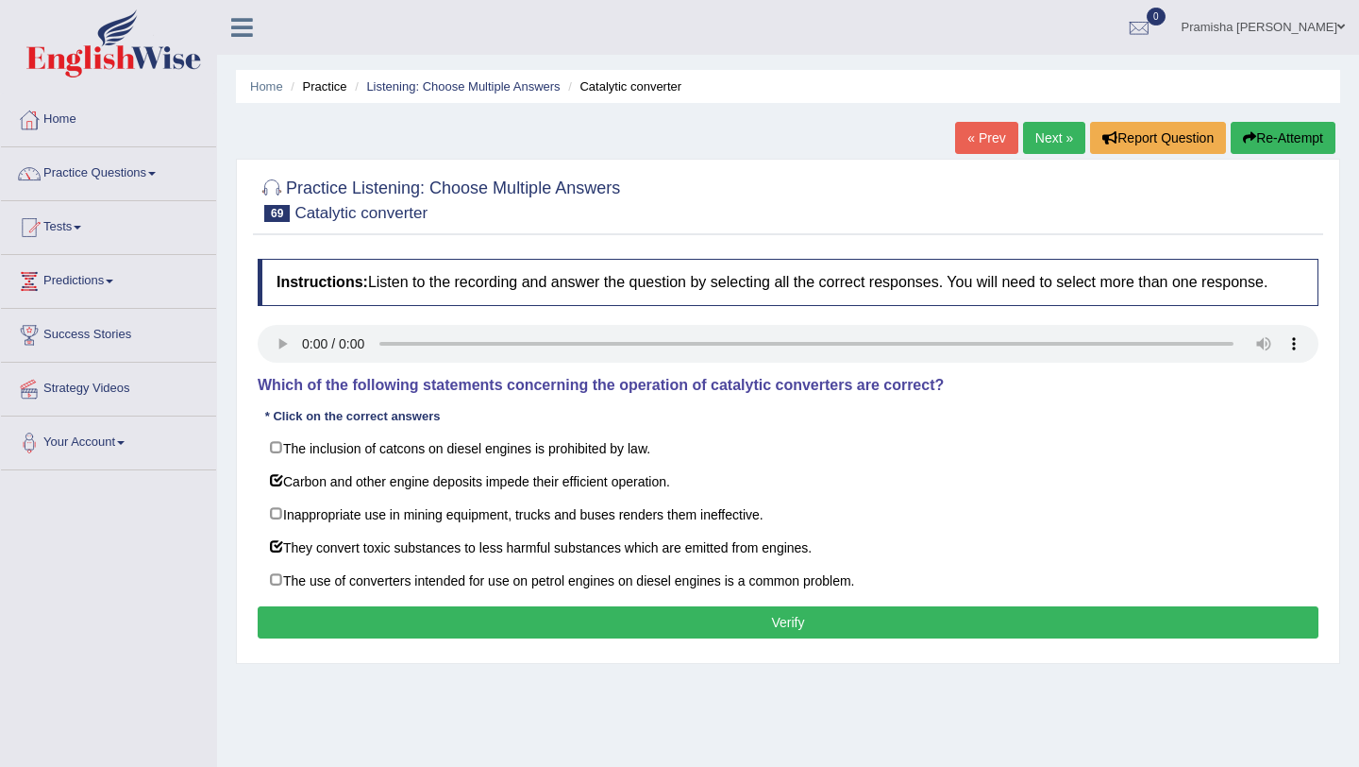
click at [844, 636] on button "Verify" at bounding box center [788, 622] width 1061 height 32
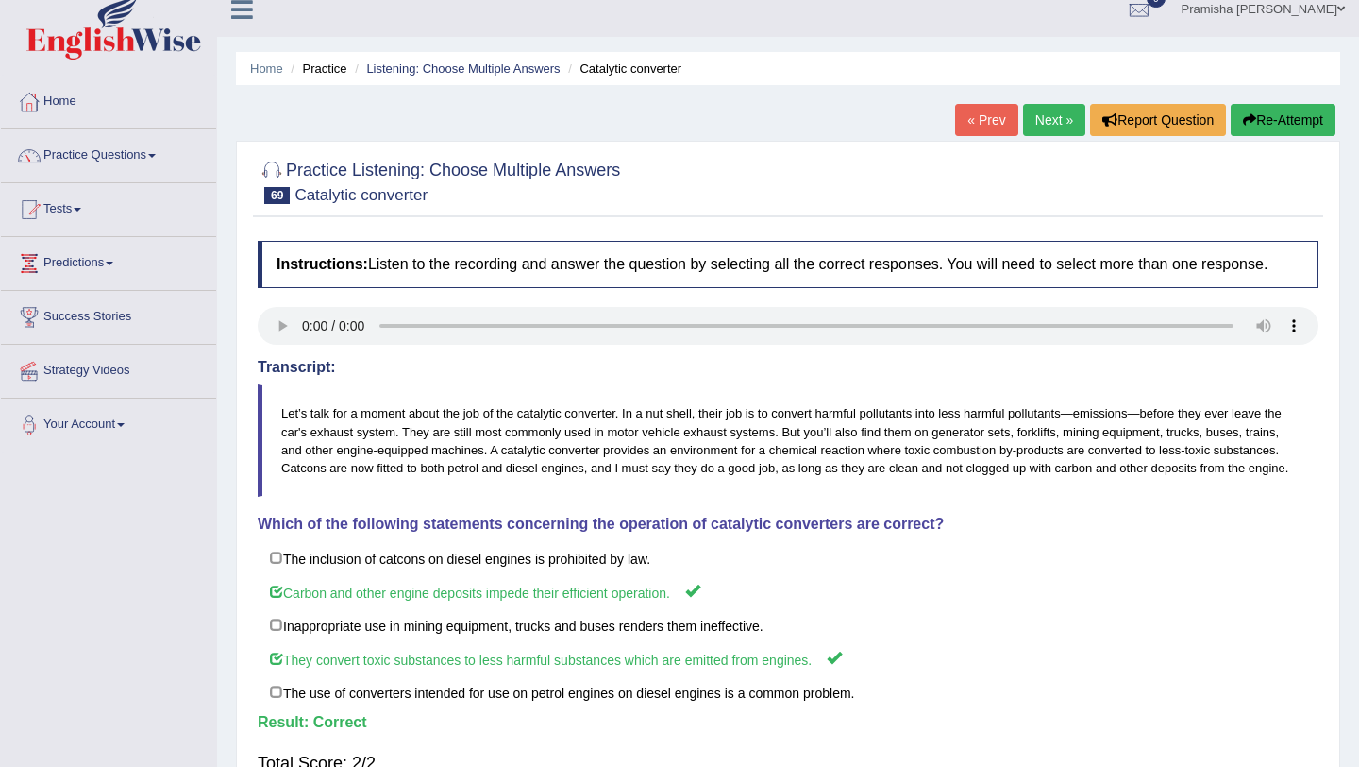
scroll to position [8, 0]
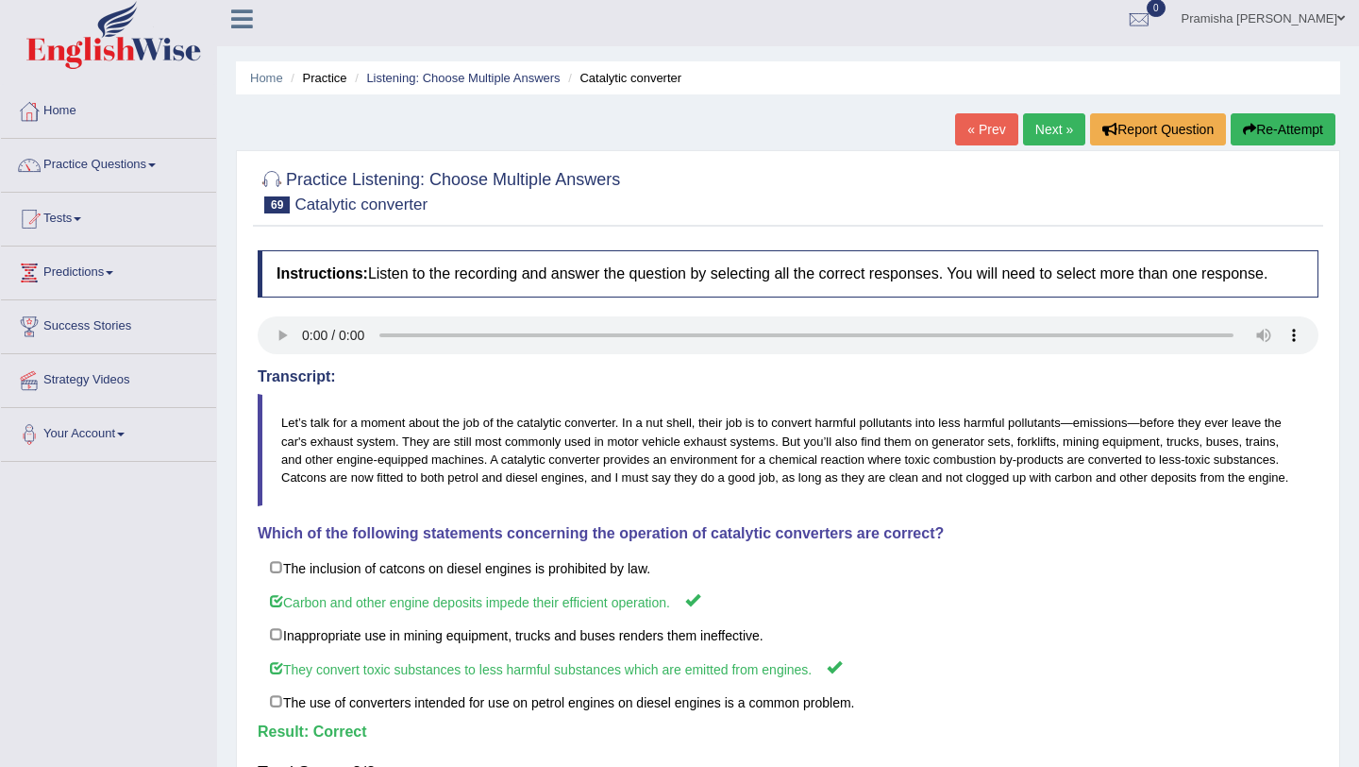
click at [1030, 126] on link "Next »" at bounding box center [1054, 129] width 62 height 32
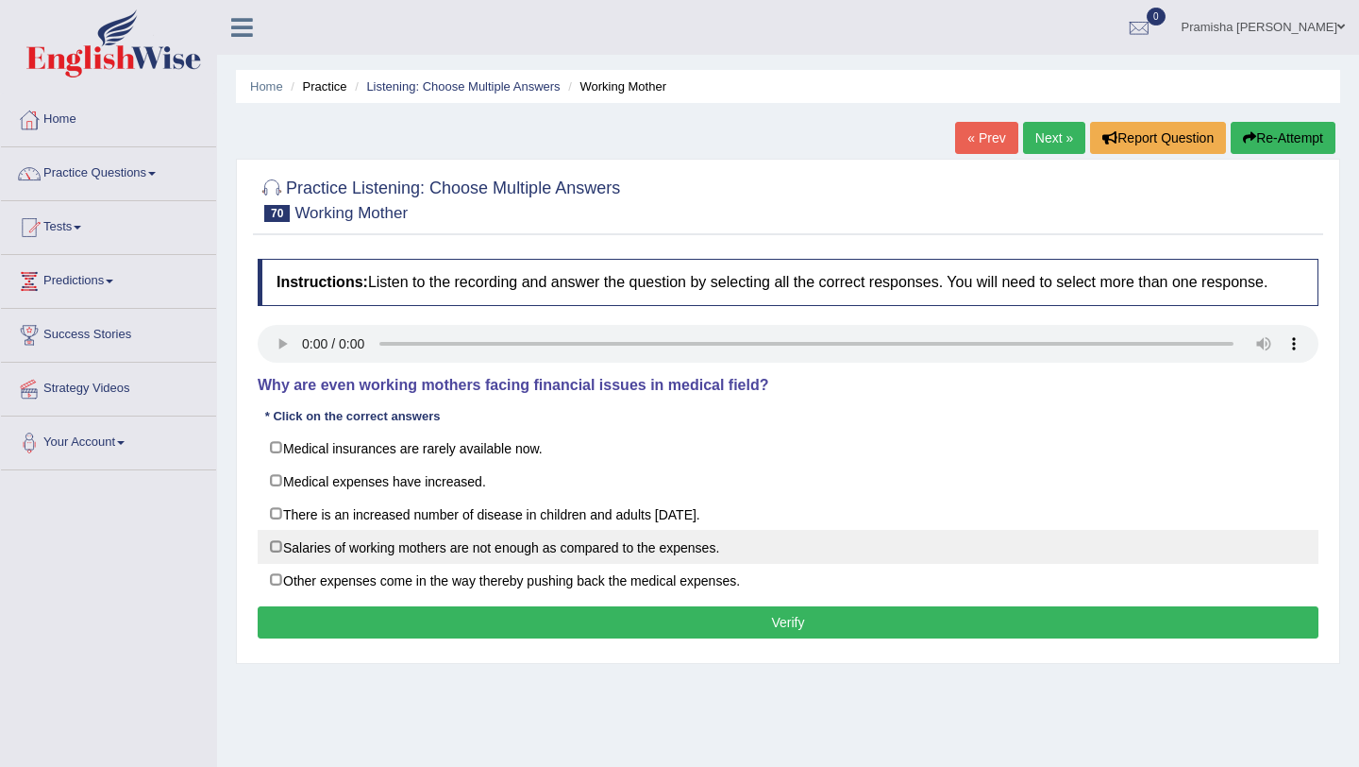
click at [555, 561] on label "Salaries of working mothers are not enough as compared to the expenses." at bounding box center [788, 547] width 1061 height 34
checkbox input "true"
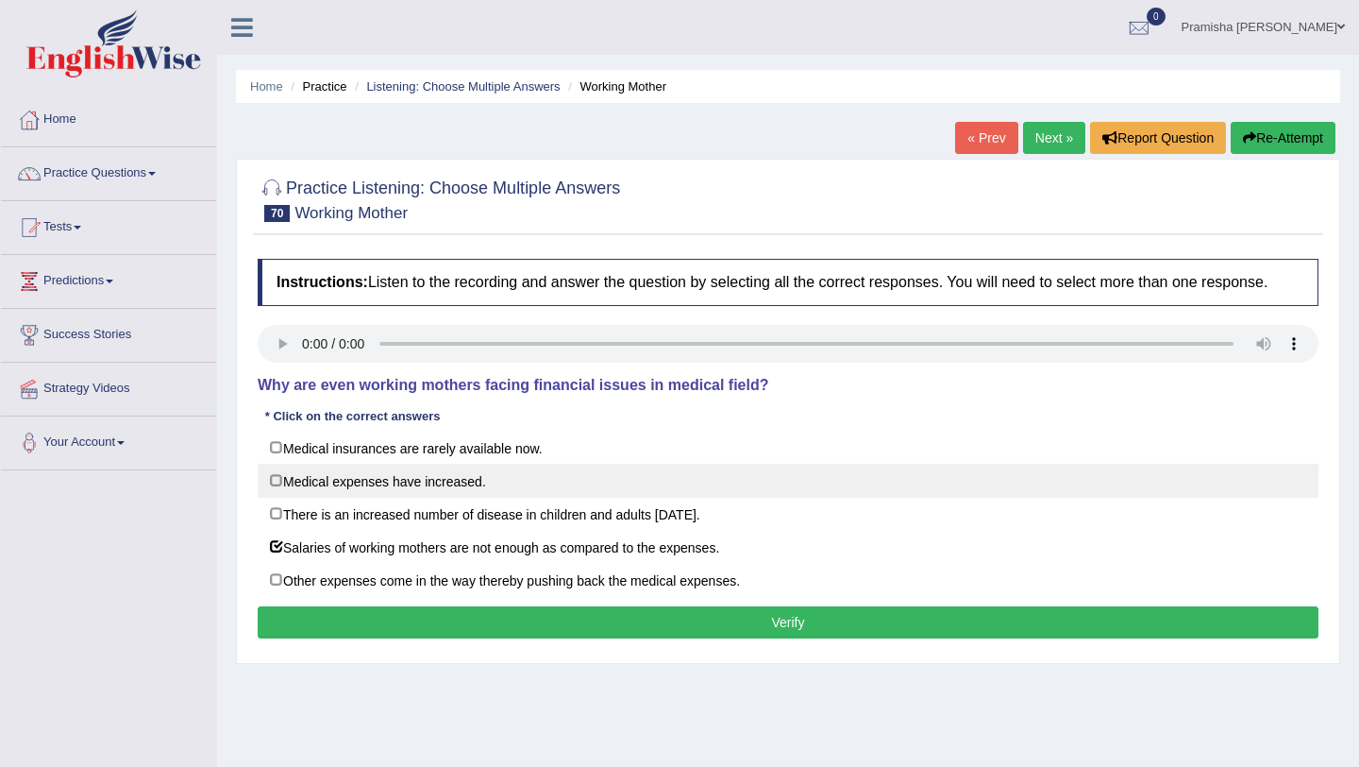
click at [484, 497] on label "Medical expenses have increased." at bounding box center [788, 481] width 1061 height 34
checkbox input "true"
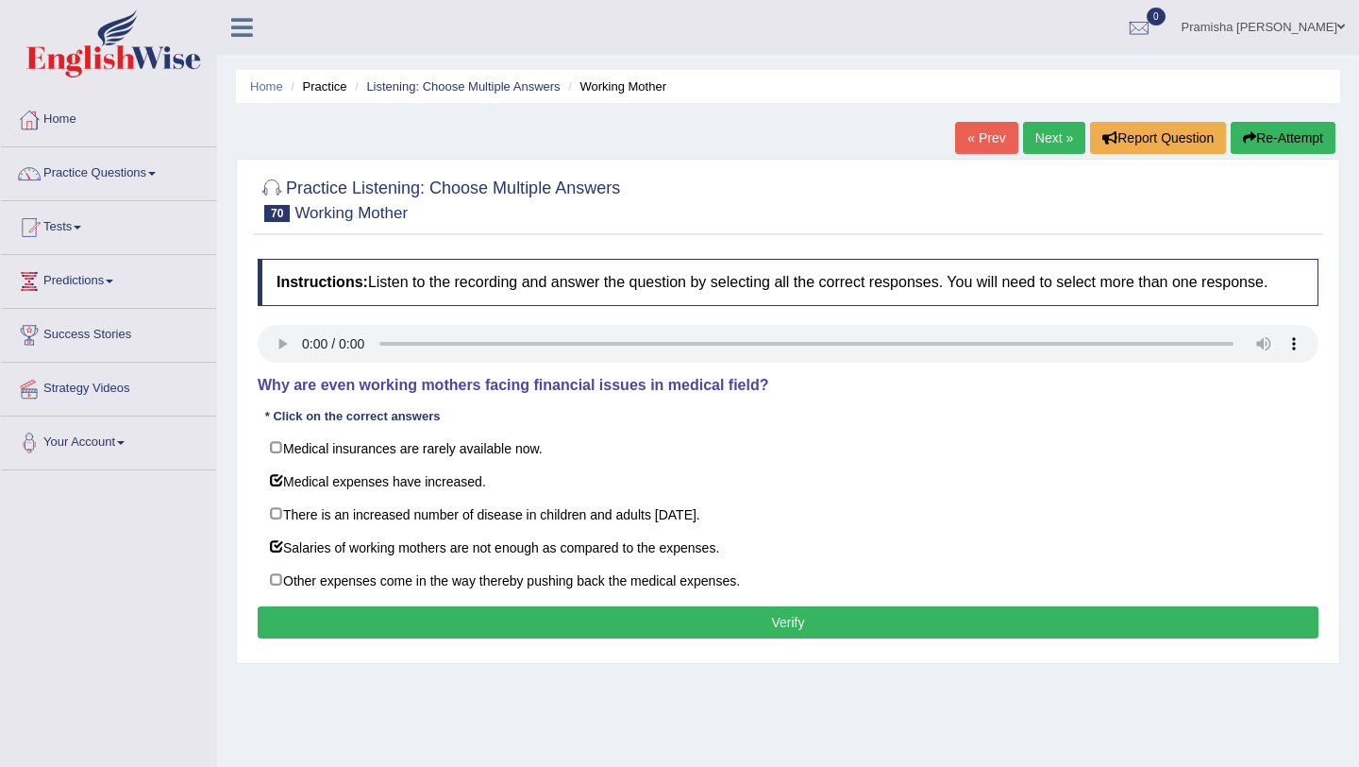
click at [579, 637] on button "Verify" at bounding box center [788, 622] width 1061 height 32
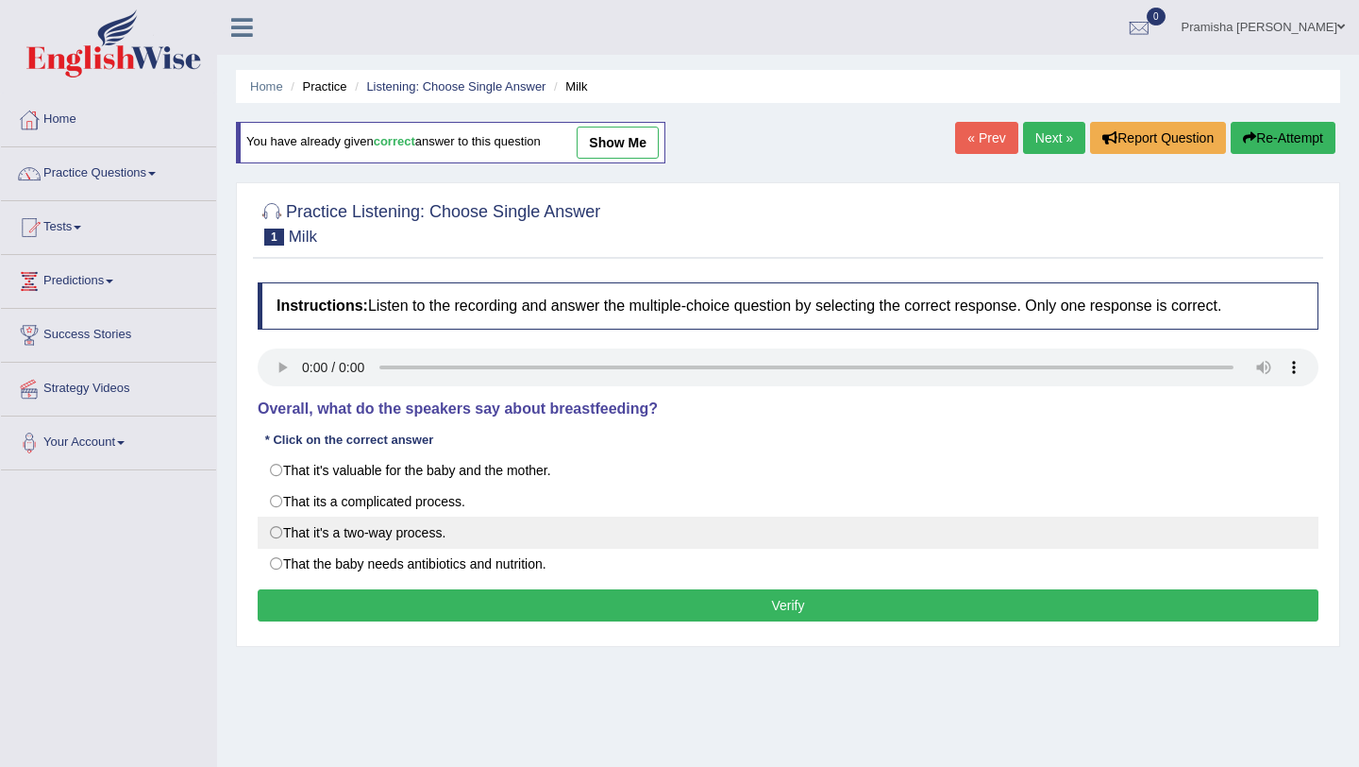
click at [429, 527] on label "That it's a two-way process." at bounding box center [788, 532] width 1061 height 32
radio input "true"
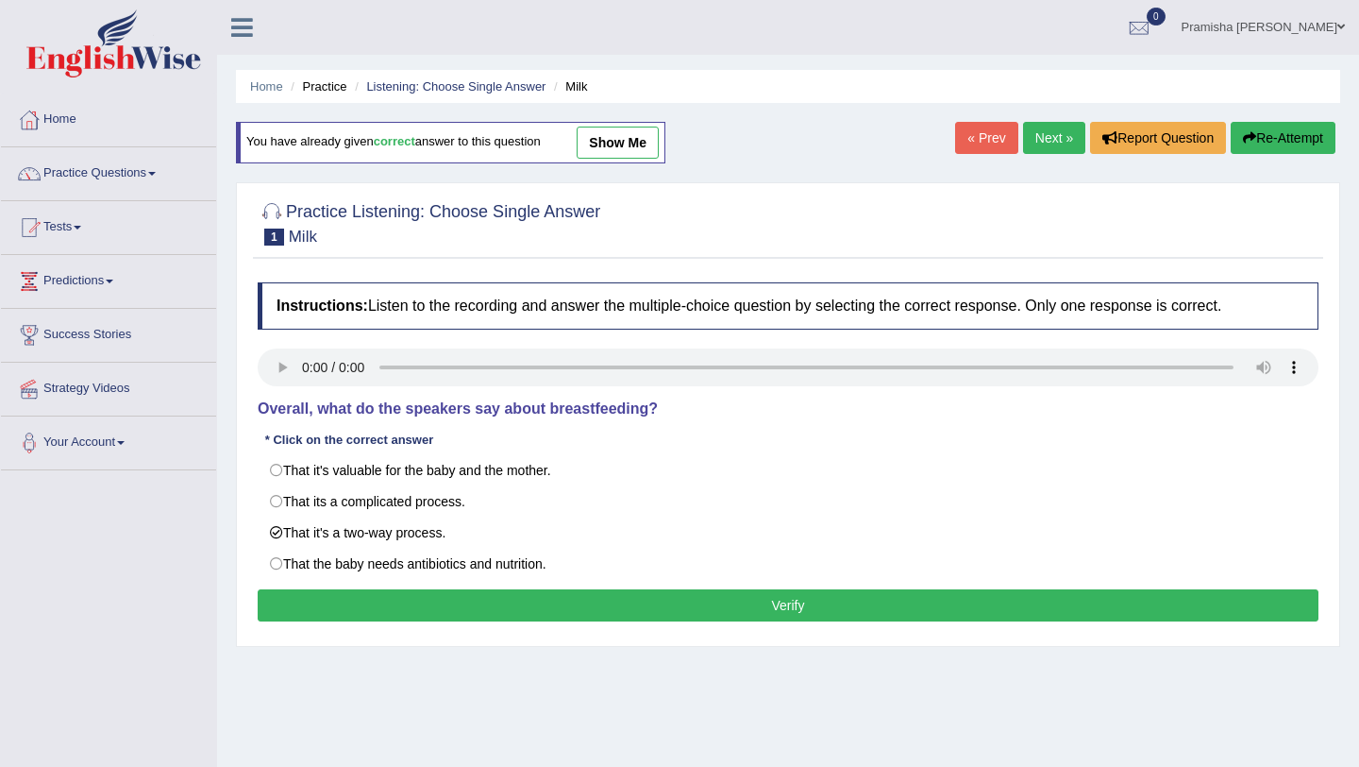
click at [628, 609] on button "Verify" at bounding box center [788, 605] width 1061 height 32
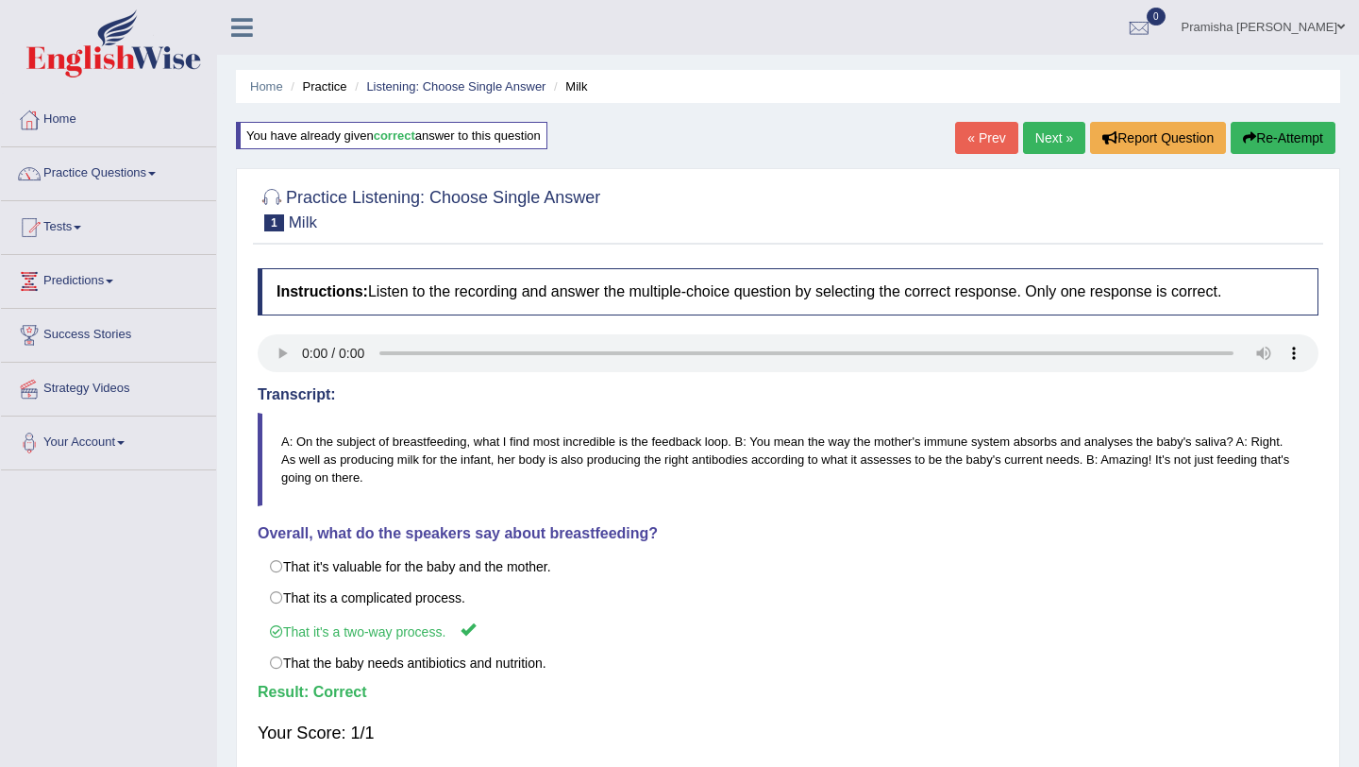
click at [667, 135] on link "Next »" at bounding box center [1054, 138] width 62 height 32
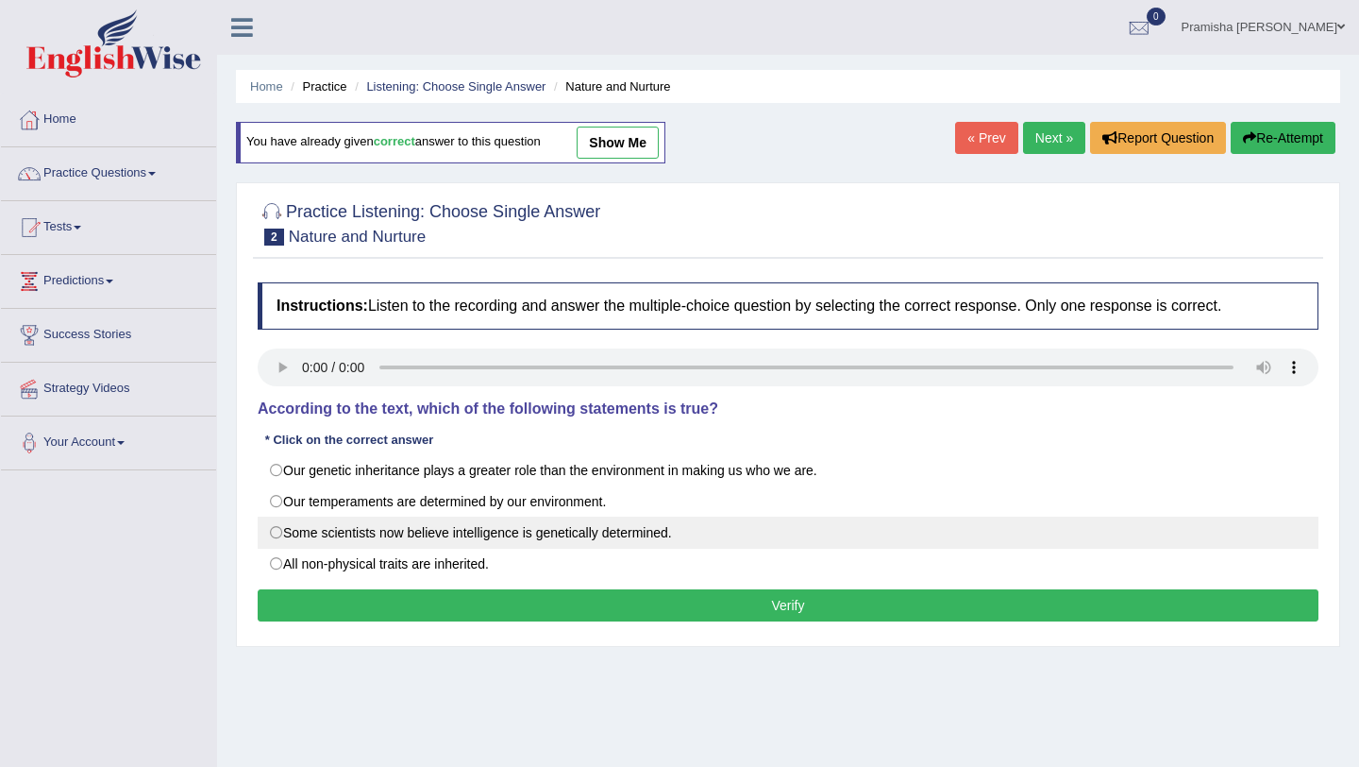
click at [299, 527] on label "Some scientists now believe intelligence is genetically determined." at bounding box center [788, 532] width 1061 height 32
radio input "true"
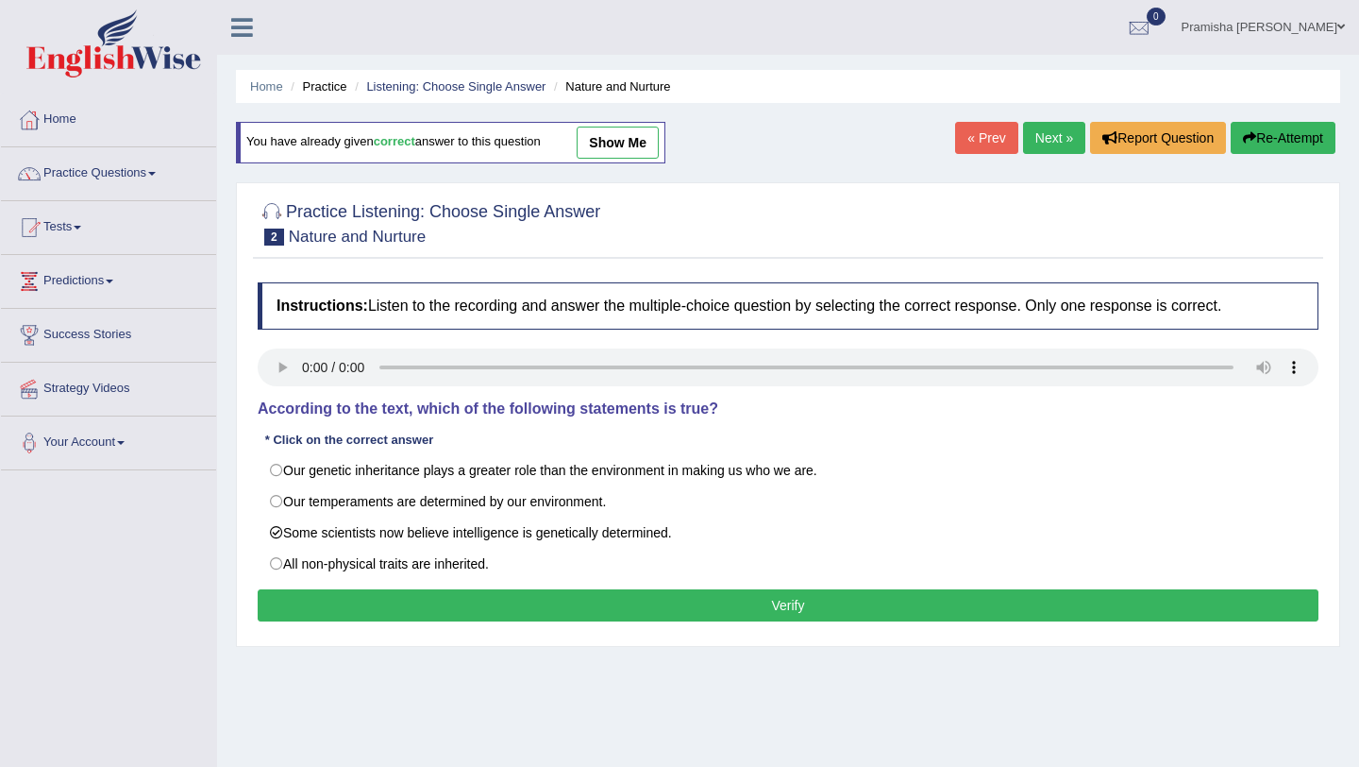
click at [646, 600] on button "Verify" at bounding box center [788, 605] width 1061 height 32
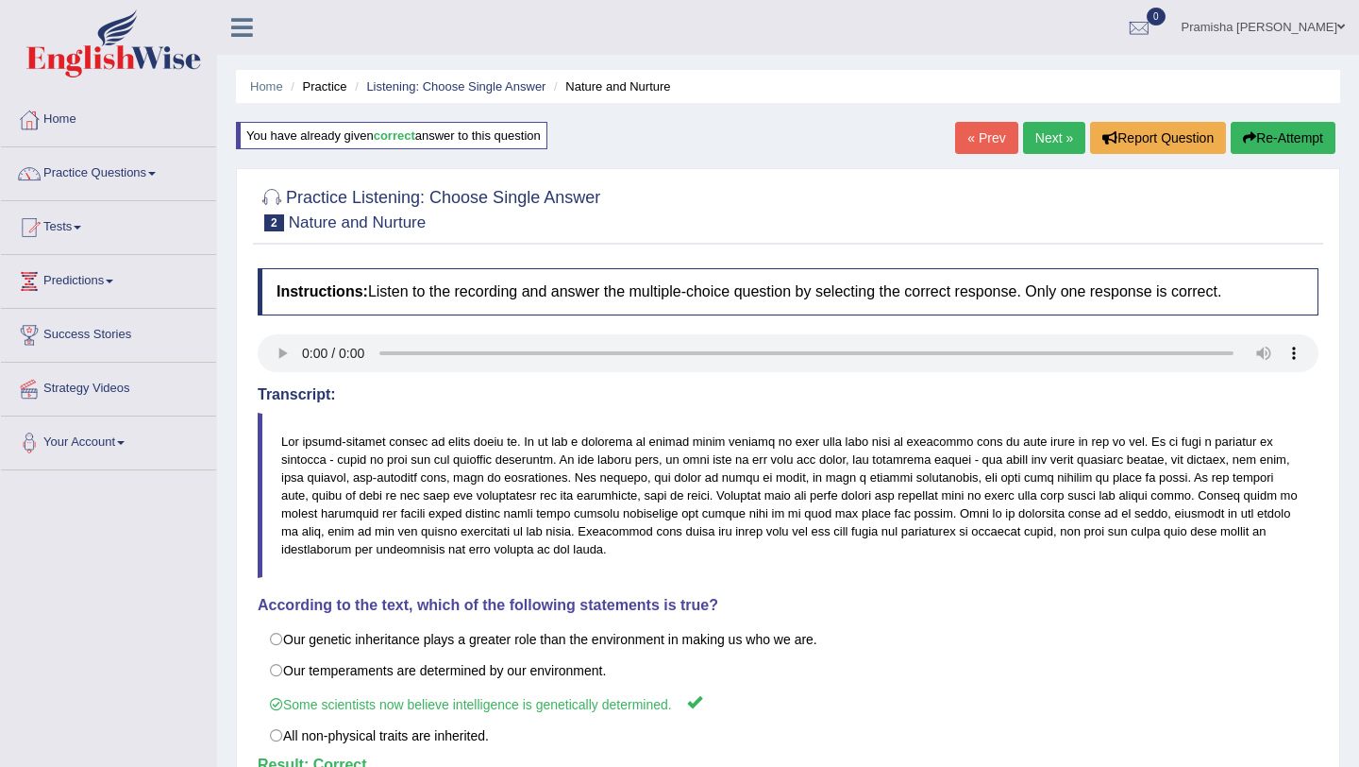
click at [1047, 130] on link "Next »" at bounding box center [1054, 138] width 62 height 32
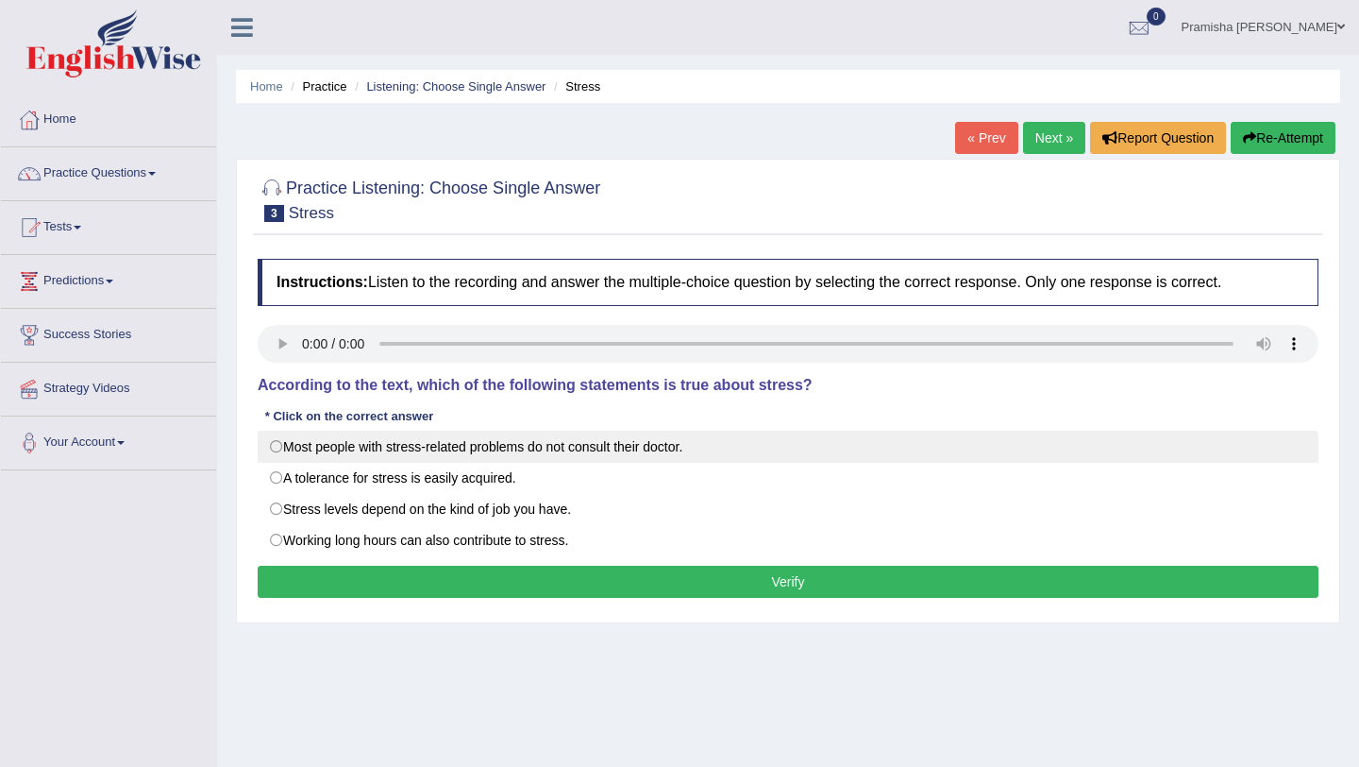
click at [504, 442] on label "Most people with stress-related problems do not consult their doctor." at bounding box center [788, 446] width 1061 height 32
radio input "true"
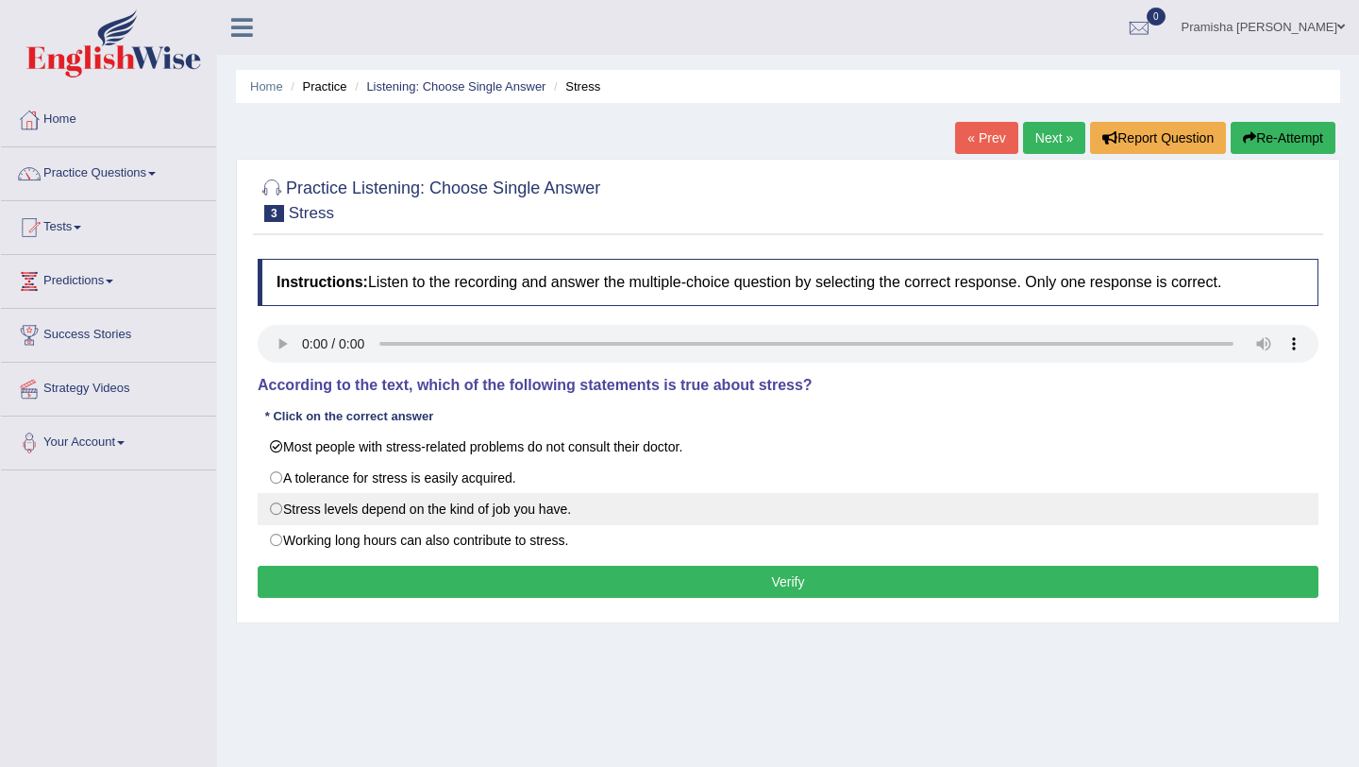
click at [480, 505] on label "Stress levels depend on the kind of job you have." at bounding box center [788, 509] width 1061 height 32
radio input "true"
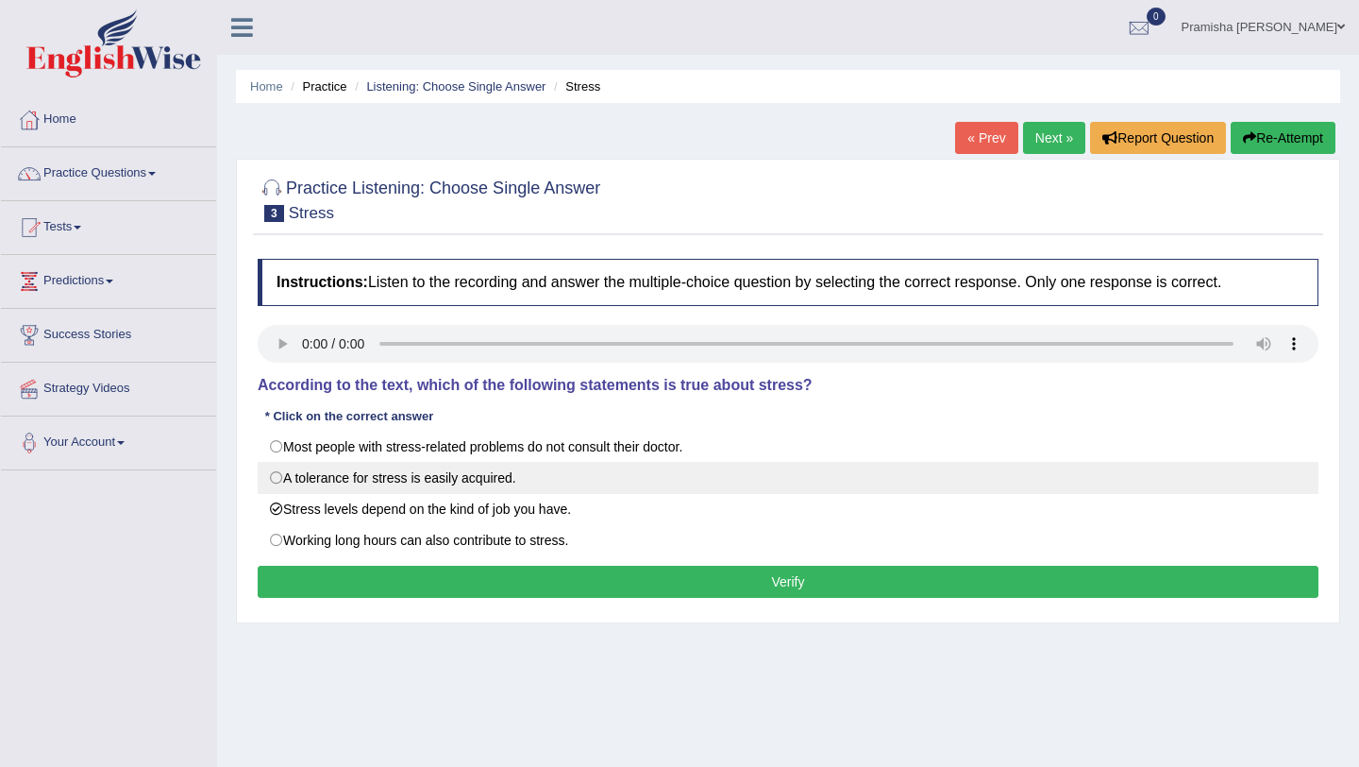
click at [279, 477] on label "A tolerance for stress is easily acquired." at bounding box center [788, 478] width 1061 height 32
radio input "true"
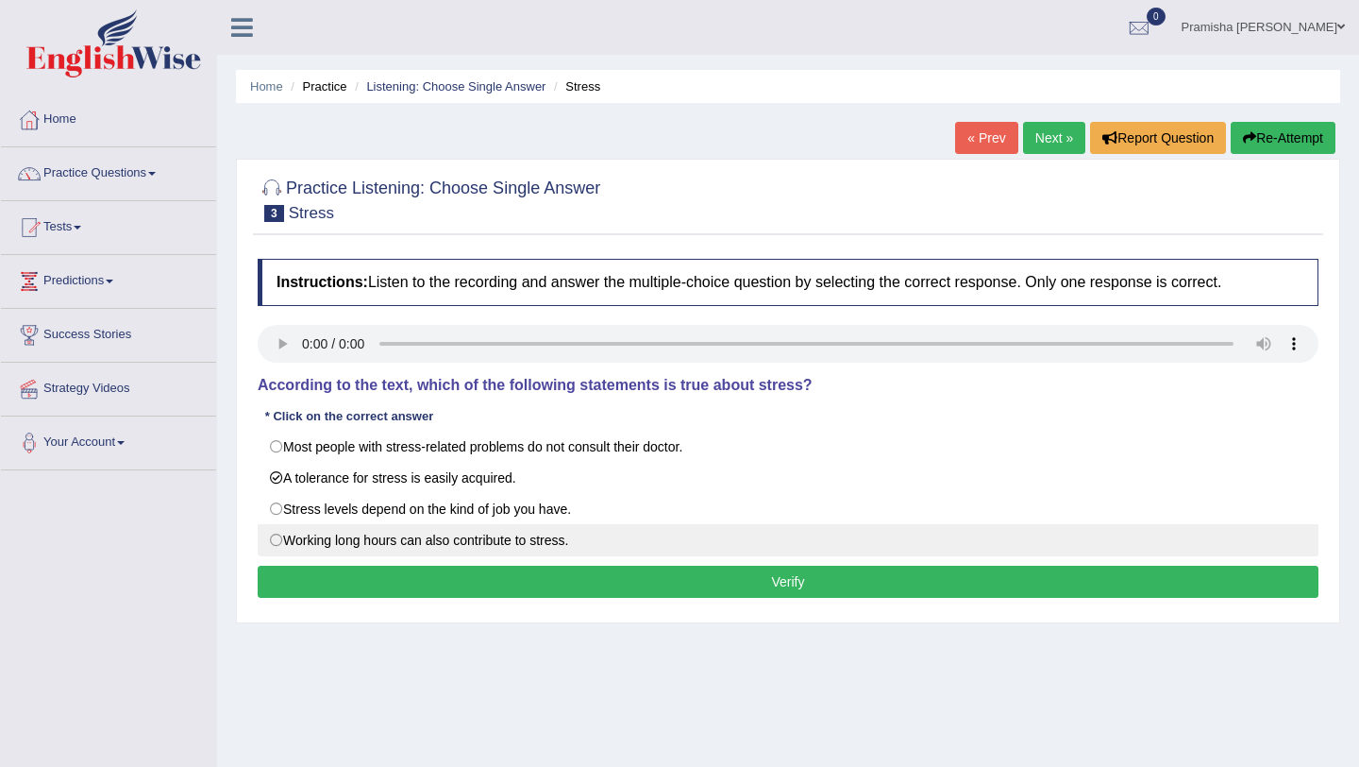
click at [277, 537] on label "Working long hours can also contribute to stress." at bounding box center [788, 540] width 1061 height 32
radio input "true"
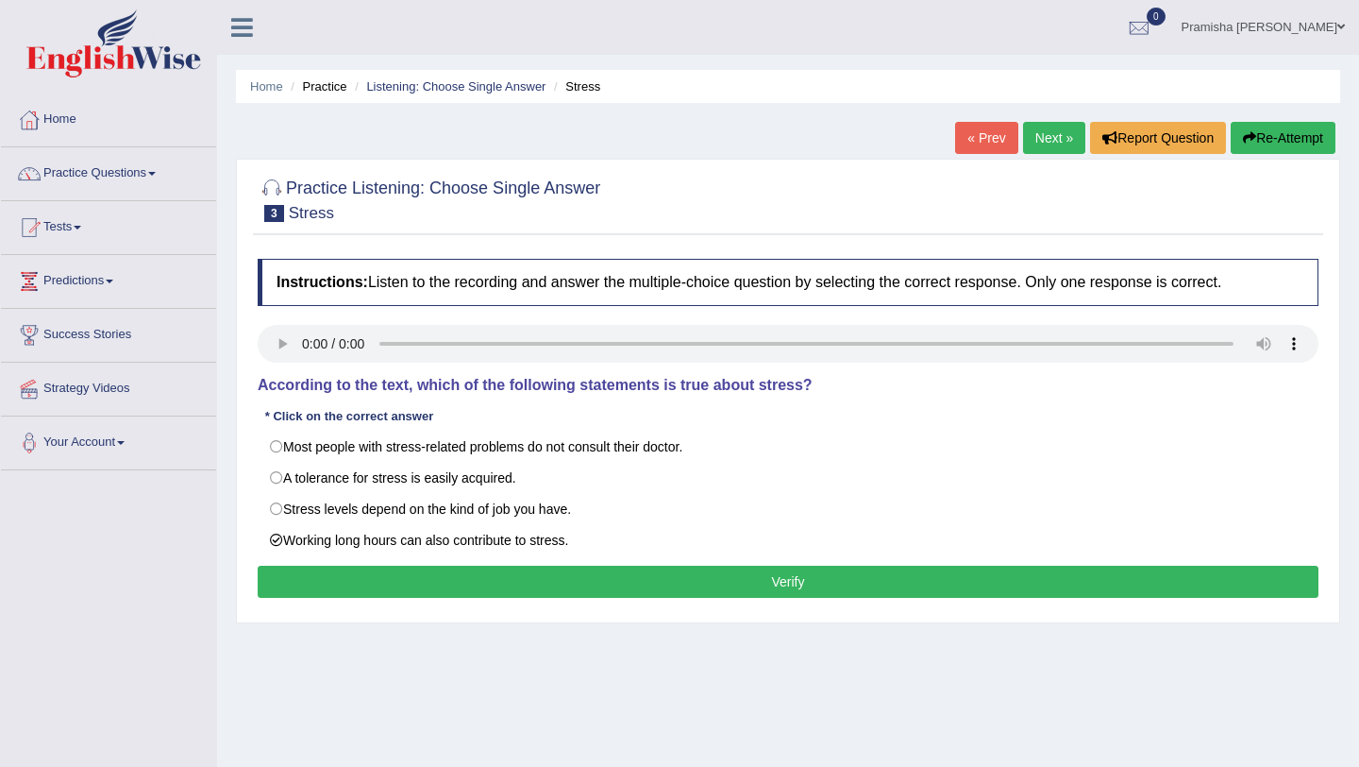
click at [650, 594] on button "Verify" at bounding box center [788, 581] width 1061 height 32
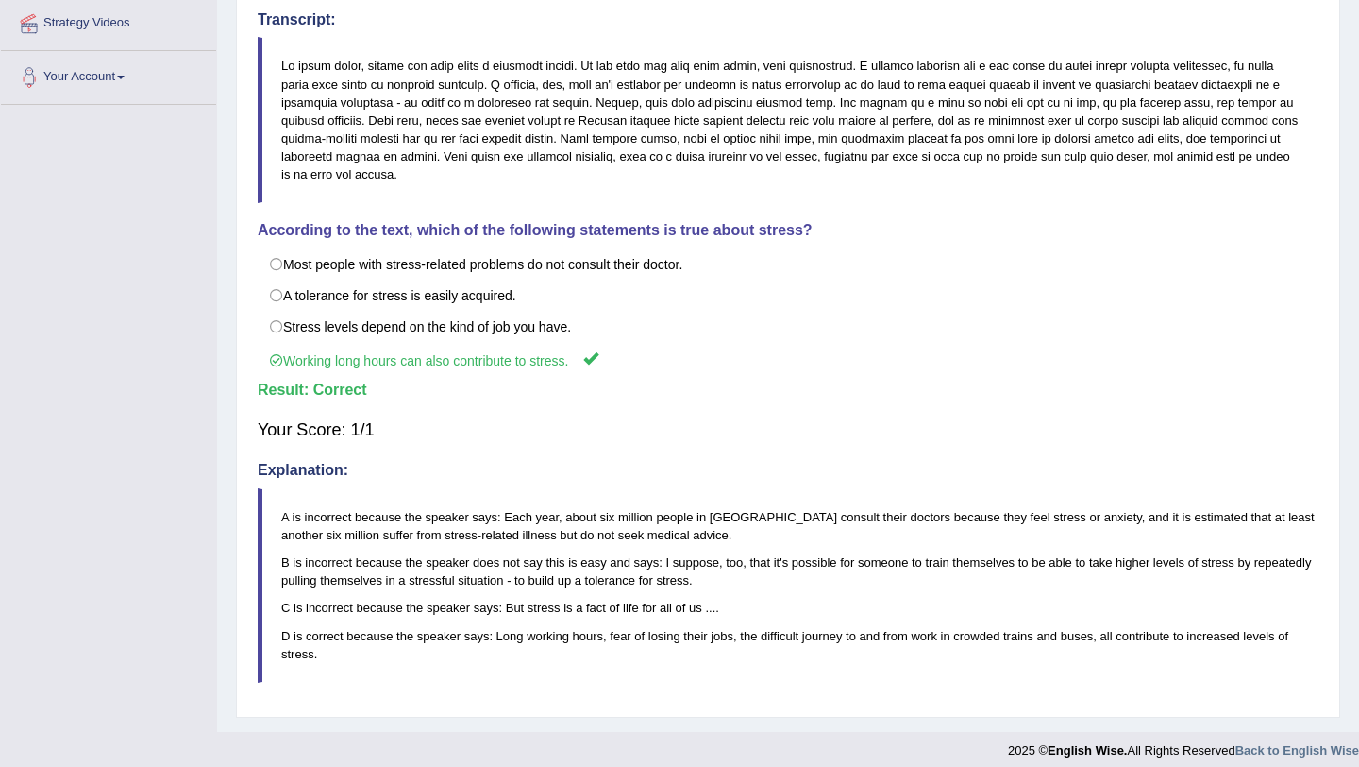
scroll to position [379, 0]
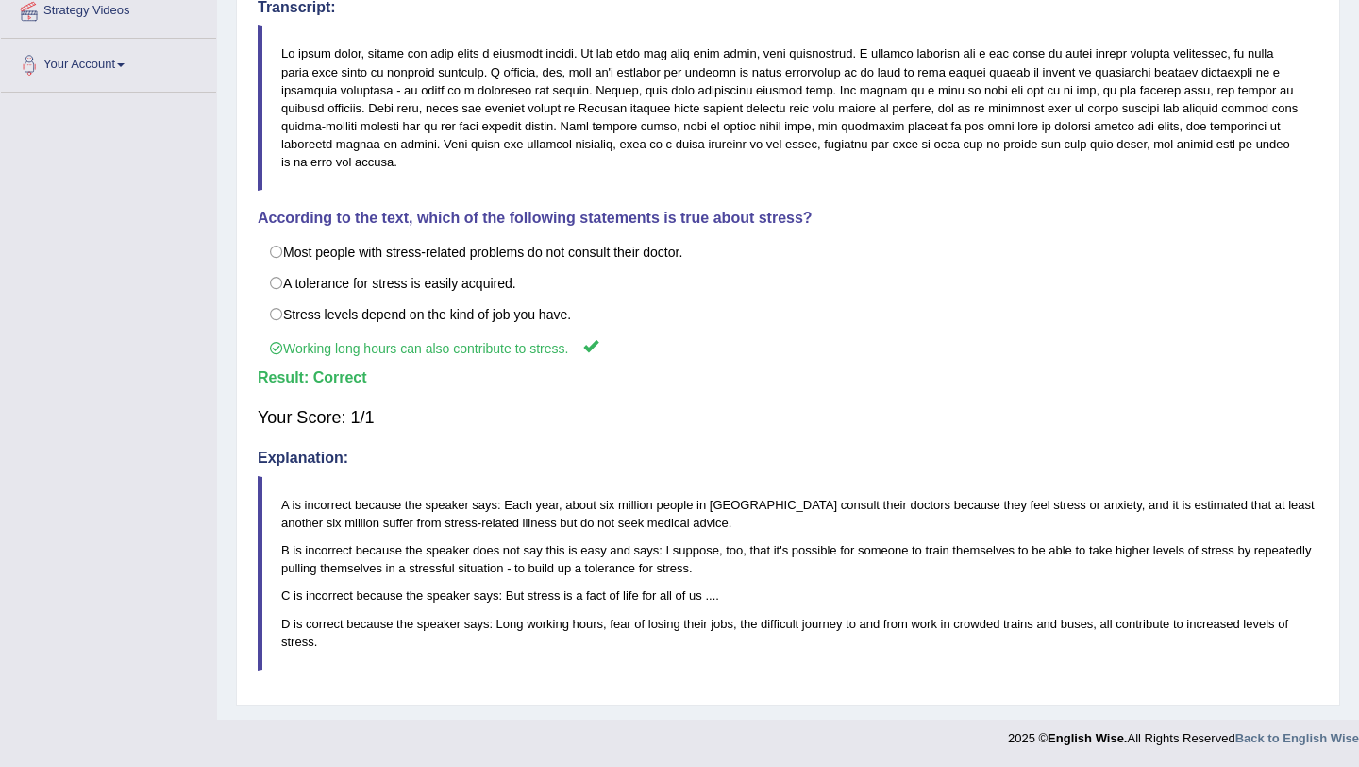
click at [814, 565] on p "B is incorrect because the speaker does not say this is easy and says: I suppos…" at bounding box center [799, 559] width 1037 height 36
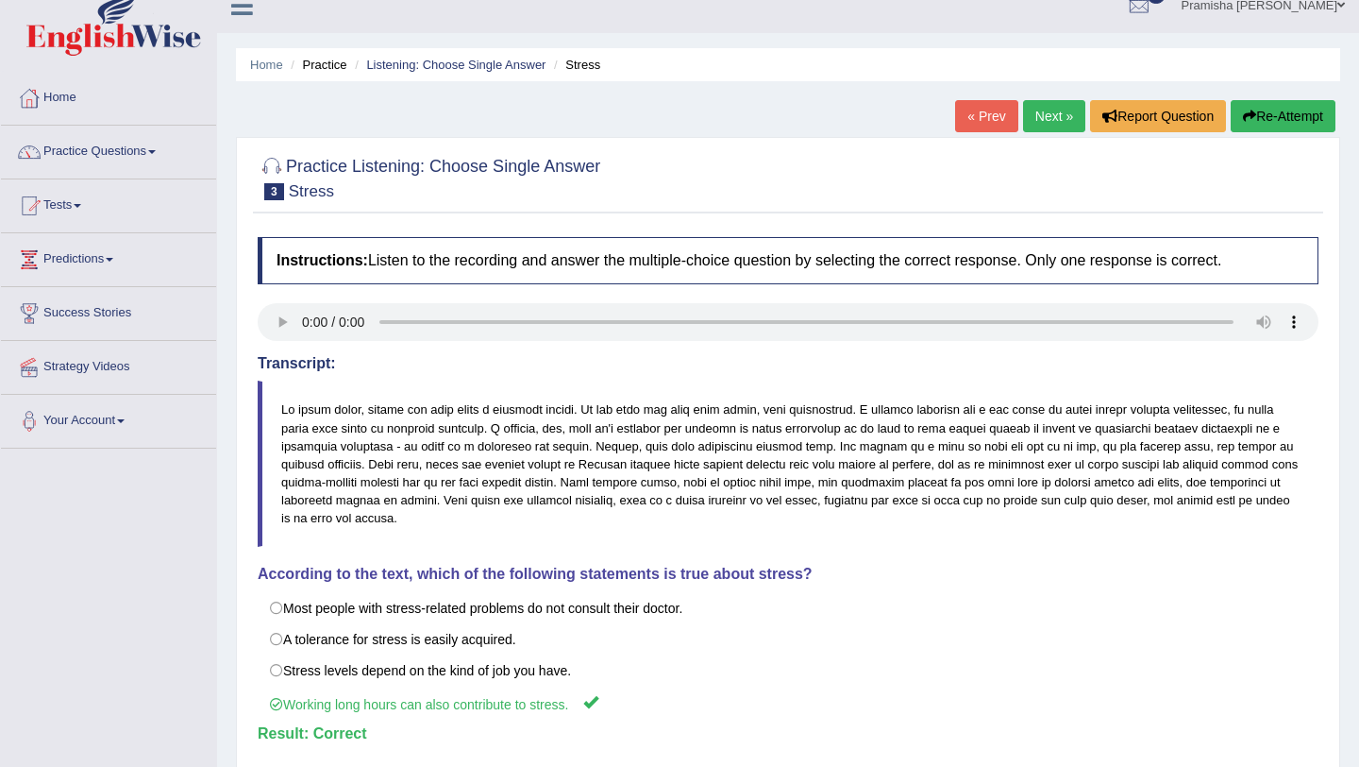
scroll to position [21, 0]
click at [1040, 103] on link "Next »" at bounding box center [1054, 117] width 62 height 32
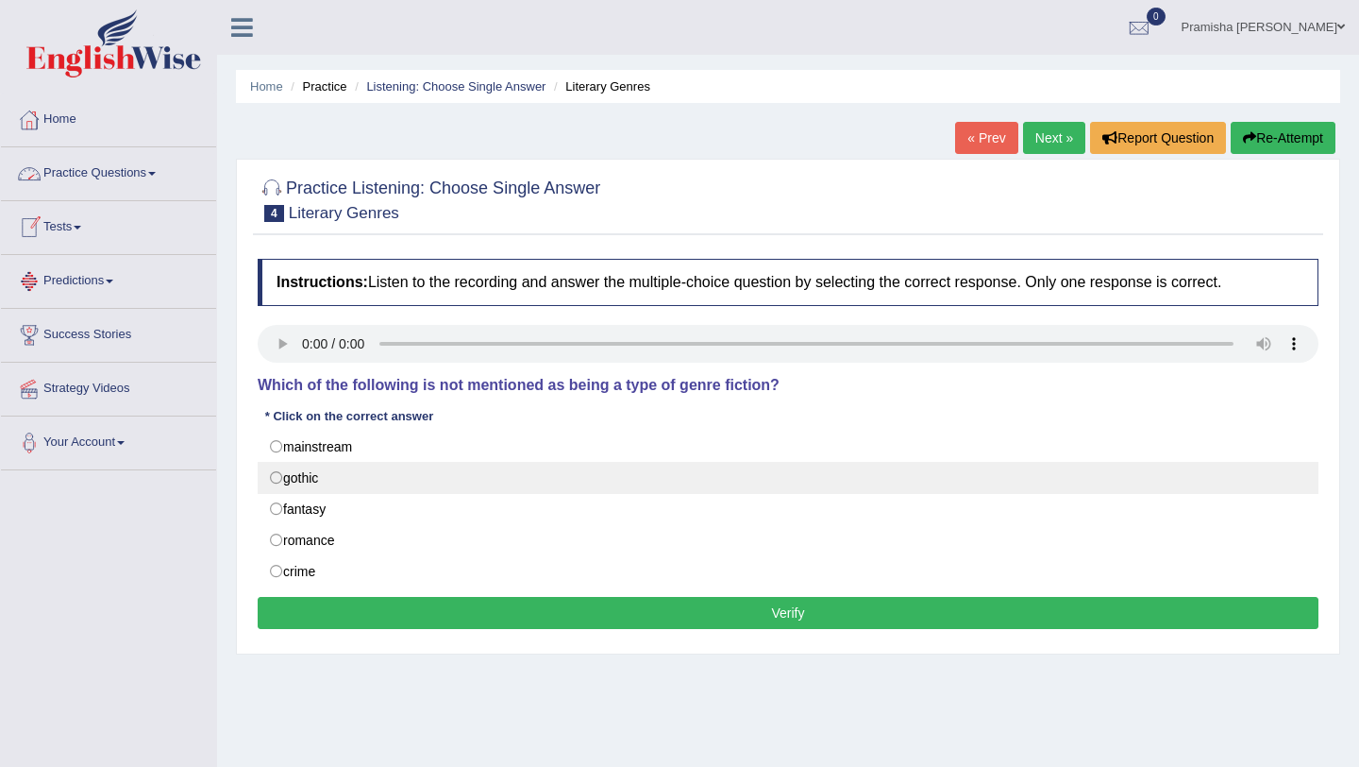
click at [316, 473] on label "gothic" at bounding box center [788, 478] width 1061 height 32
radio input "true"
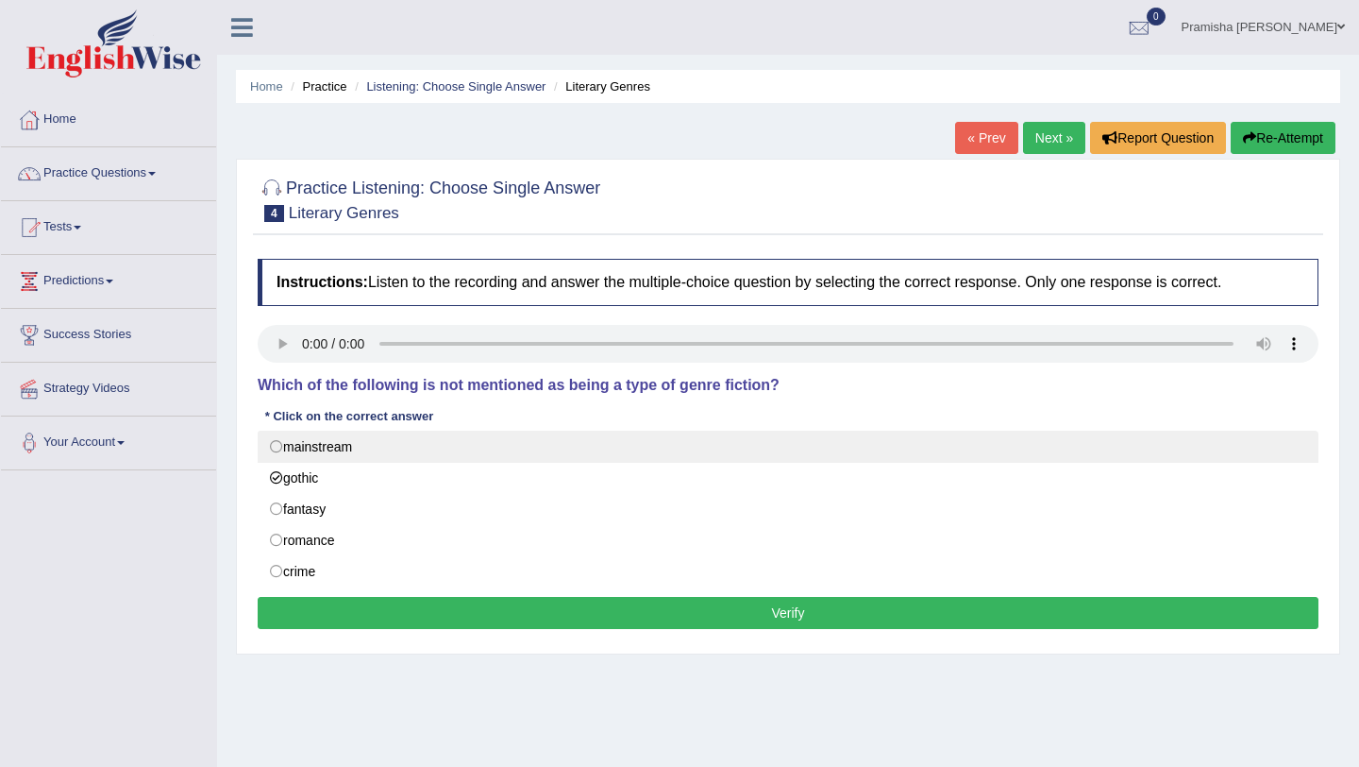
click at [282, 447] on label "mainstream" at bounding box center [788, 446] width 1061 height 32
radio input "true"
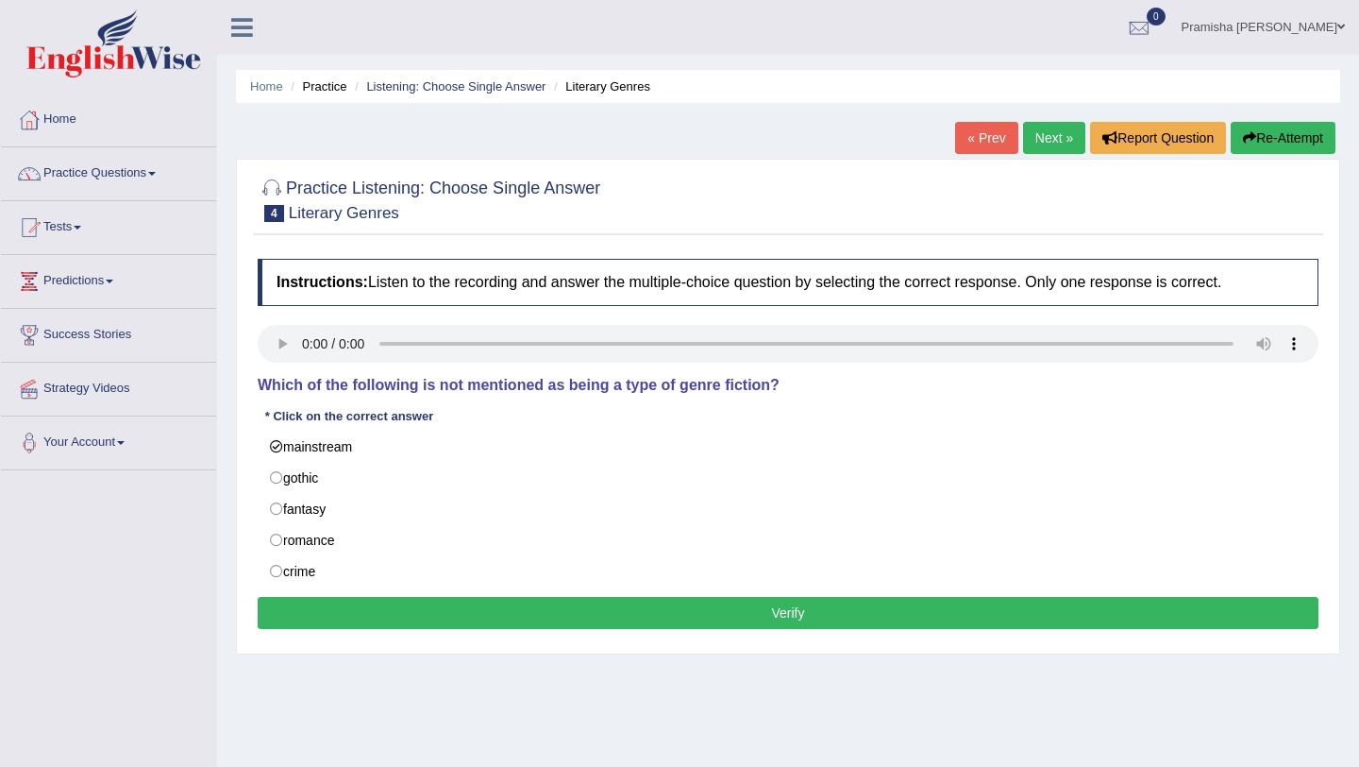
click at [674, 613] on button "Verify" at bounding box center [788, 613] width 1061 height 32
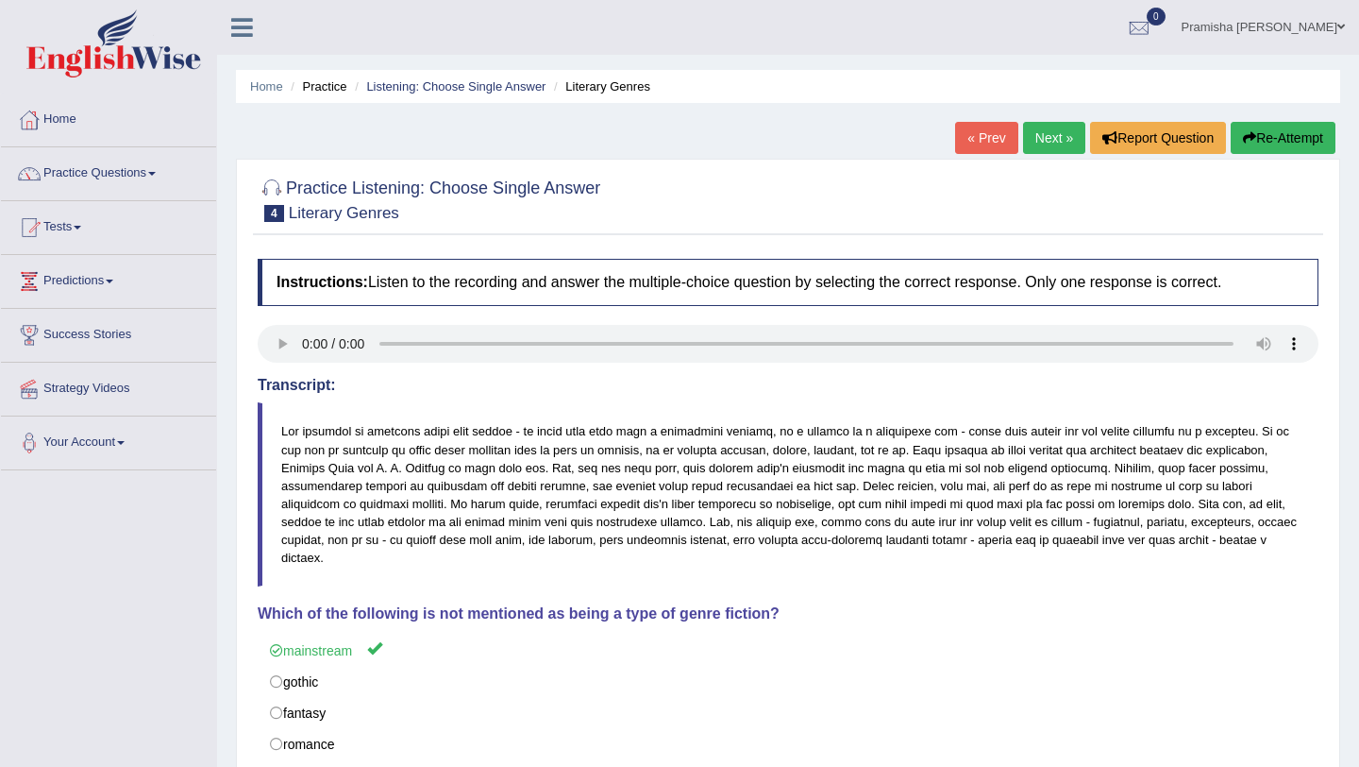
click at [1040, 131] on link "Next »" at bounding box center [1054, 138] width 62 height 32
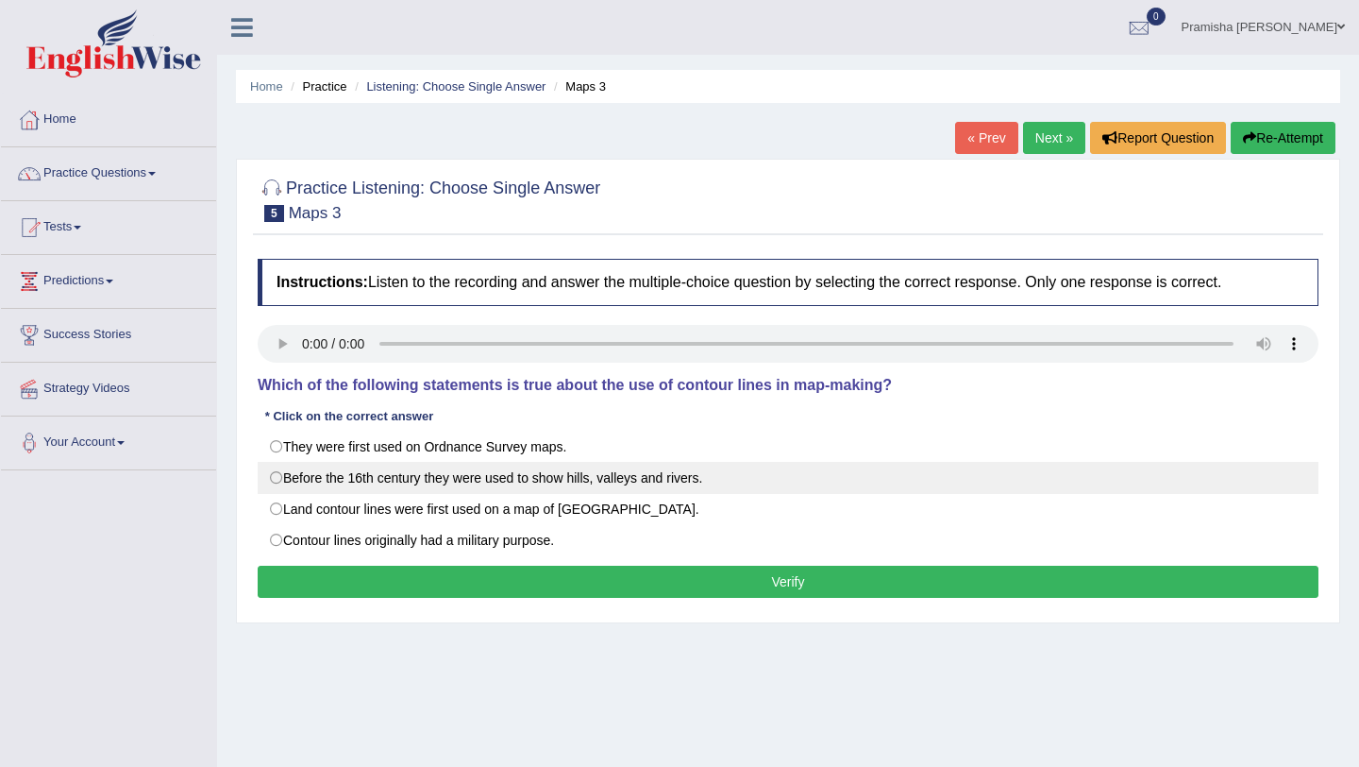
click at [479, 478] on label "Before the 16th century they were used to show hills, valleys and rivers." at bounding box center [788, 478] width 1061 height 32
radio input "true"
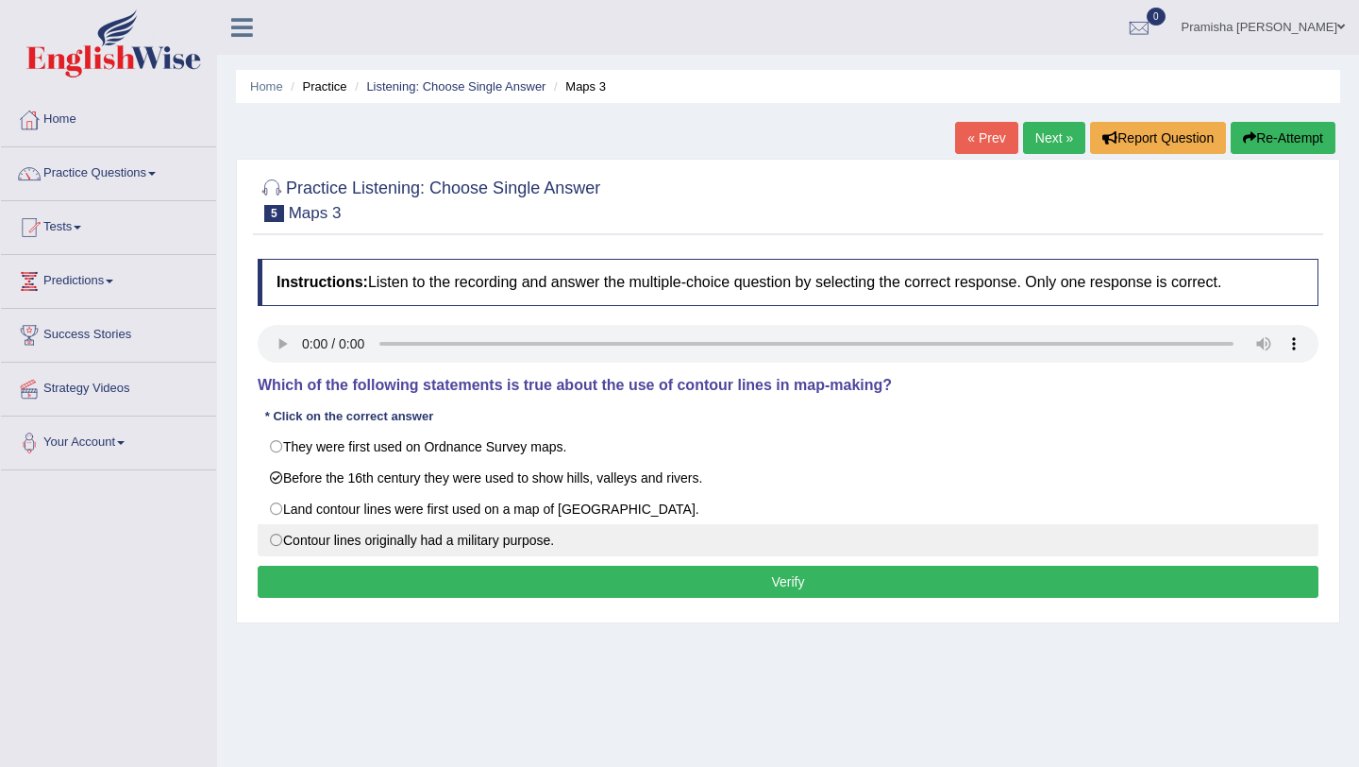
click at [514, 549] on label "Contour lines originally had a military purpose." at bounding box center [788, 540] width 1061 height 32
radio input "true"
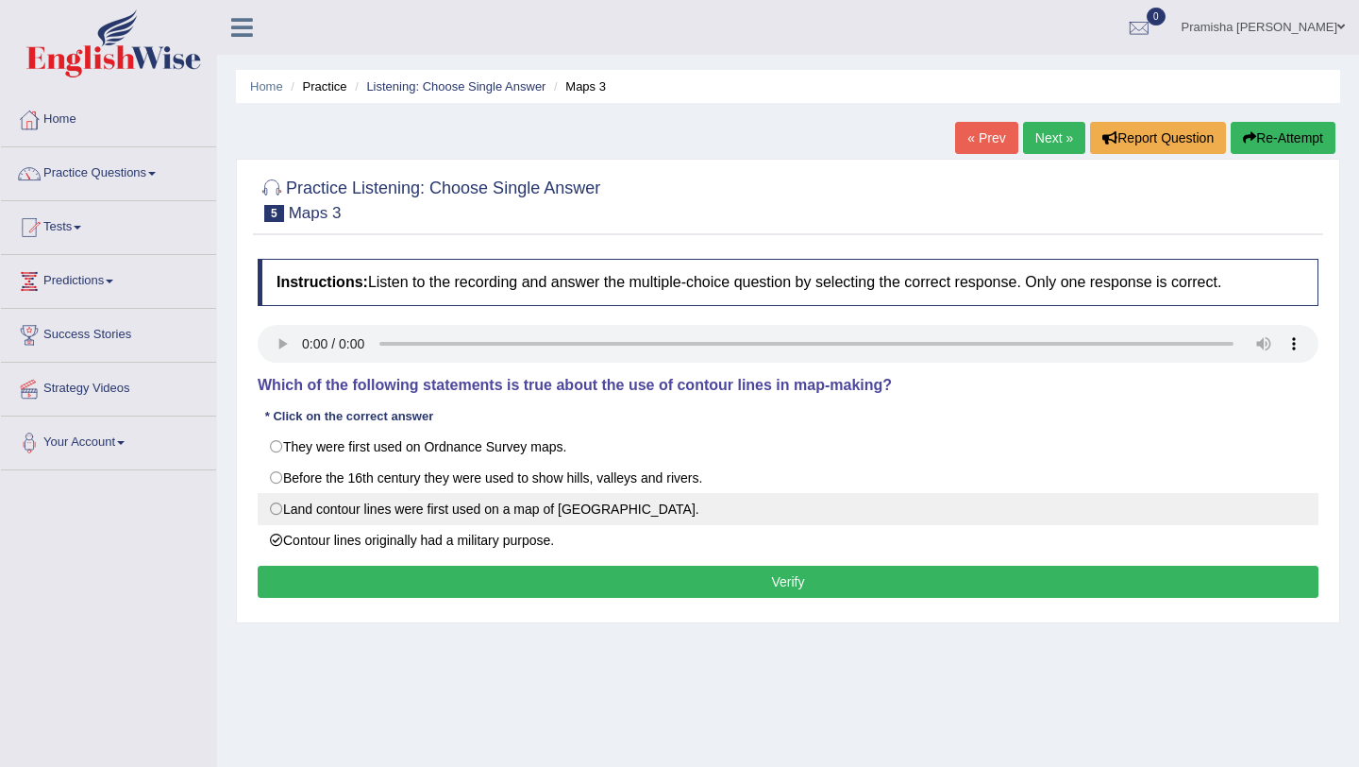
click at [428, 505] on label "Land contour lines were first used on a map of France." at bounding box center [788, 509] width 1061 height 32
radio input "true"
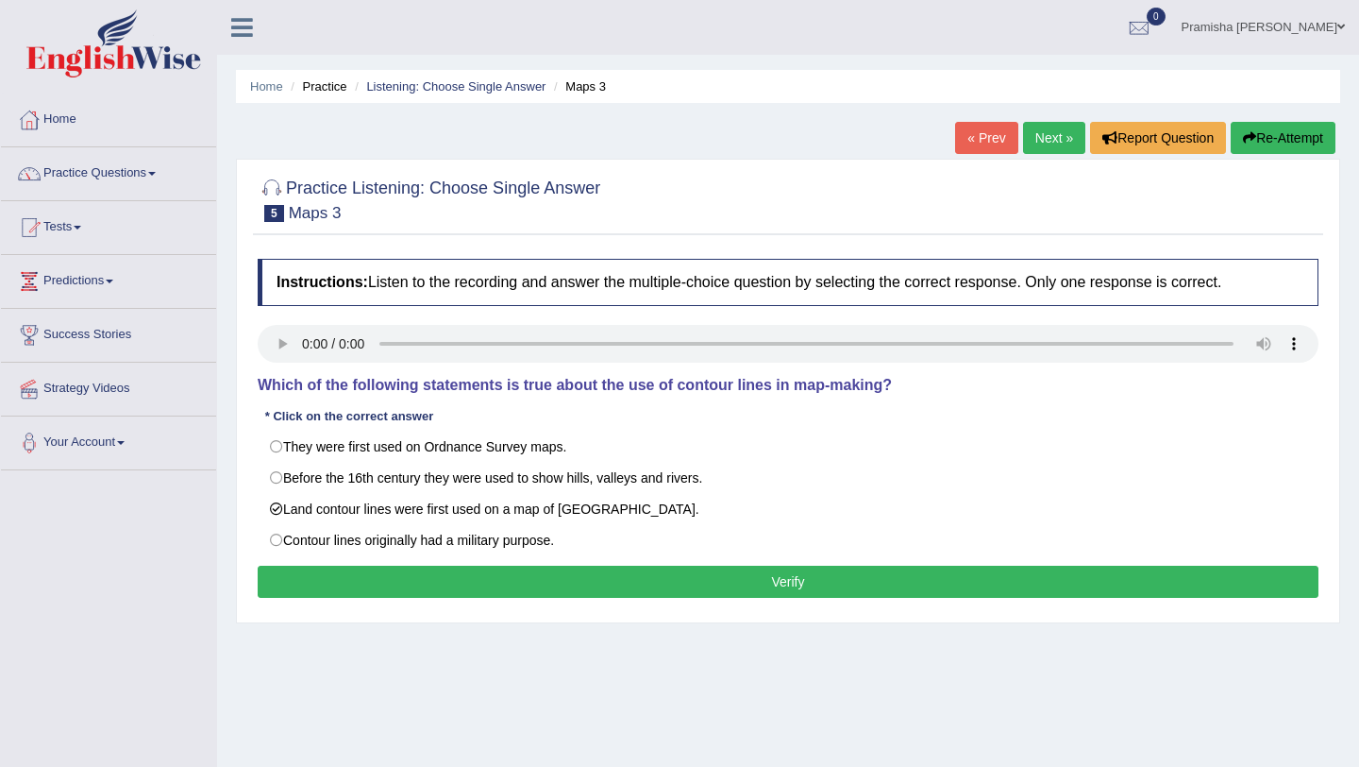
click at [466, 576] on button "Verify" at bounding box center [788, 581] width 1061 height 32
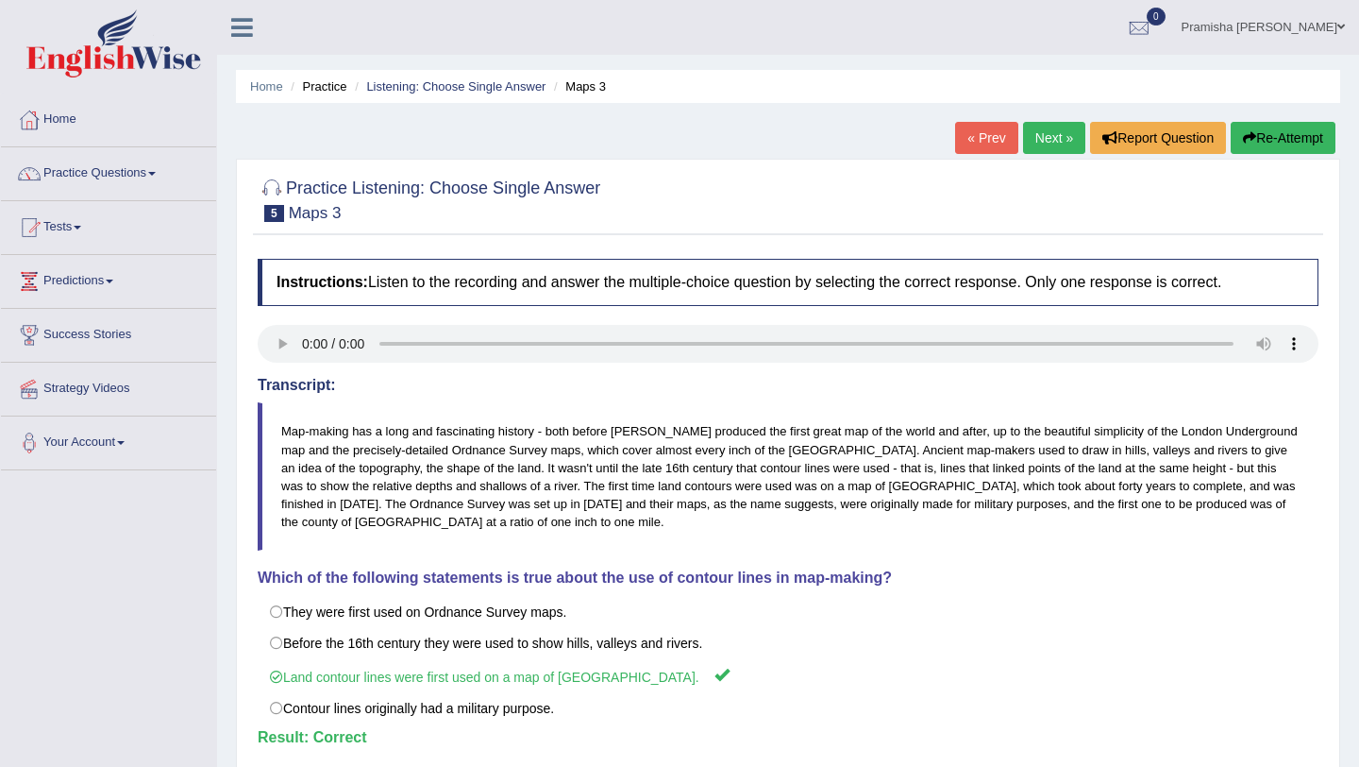
click at [1044, 132] on link "Next »" at bounding box center [1054, 138] width 62 height 32
